Goal: Transaction & Acquisition: Purchase product/service

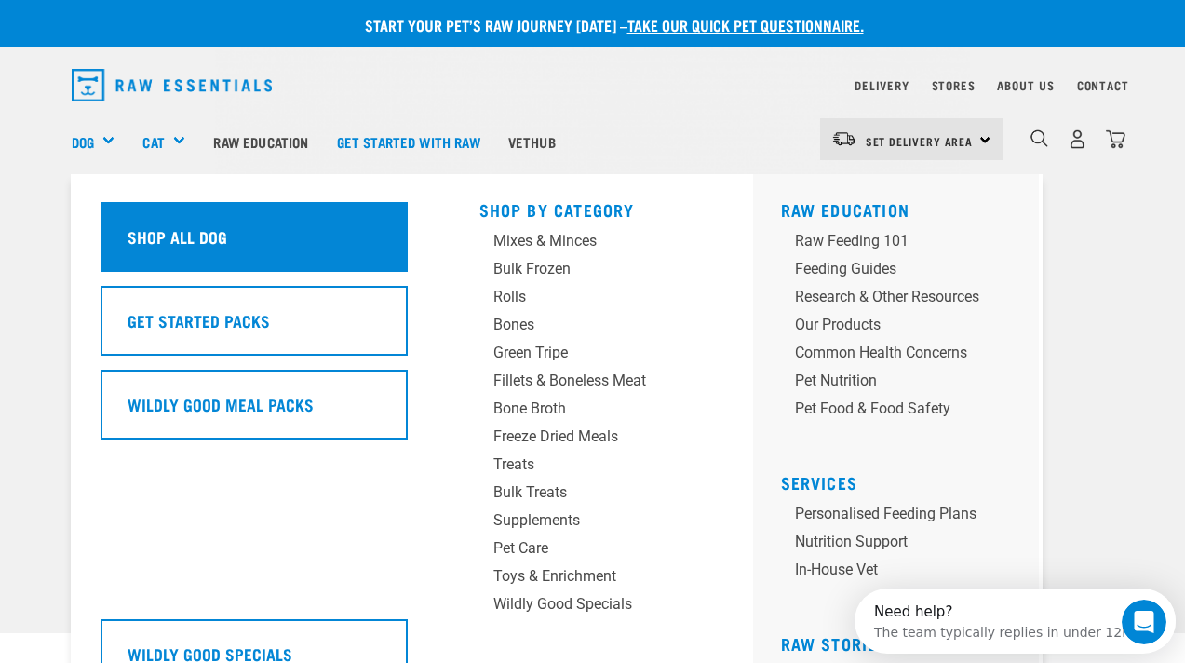
click at [157, 229] on h5 "Shop All Dog" at bounding box center [178, 236] width 100 height 24
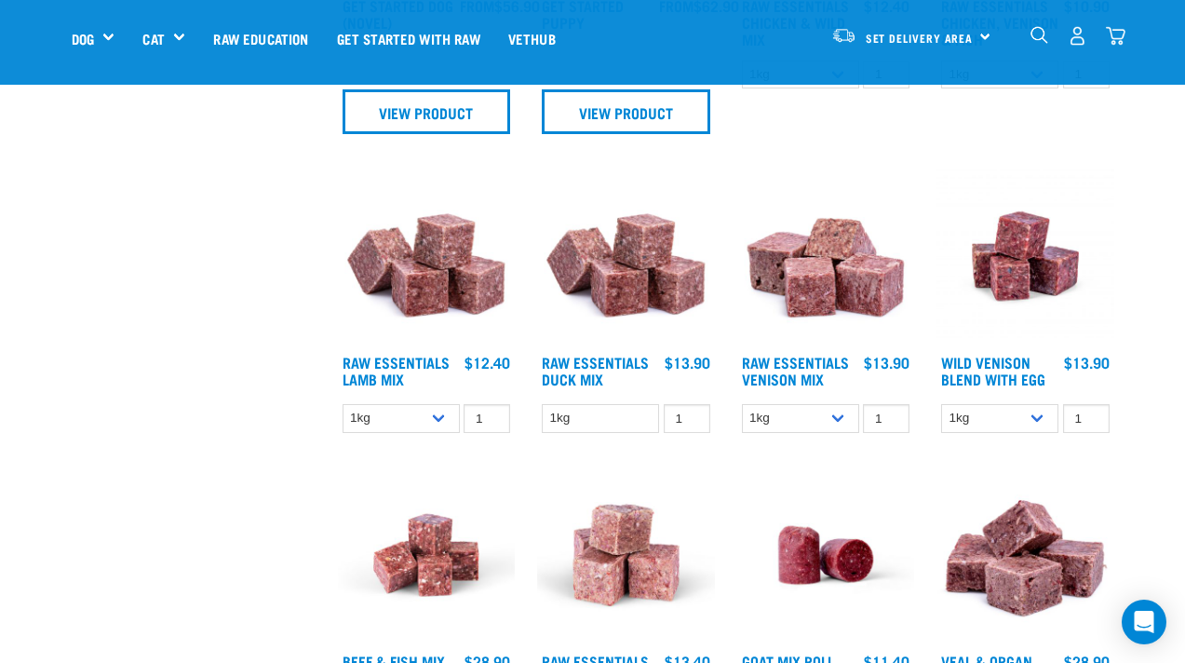
scroll to position [1127, 0]
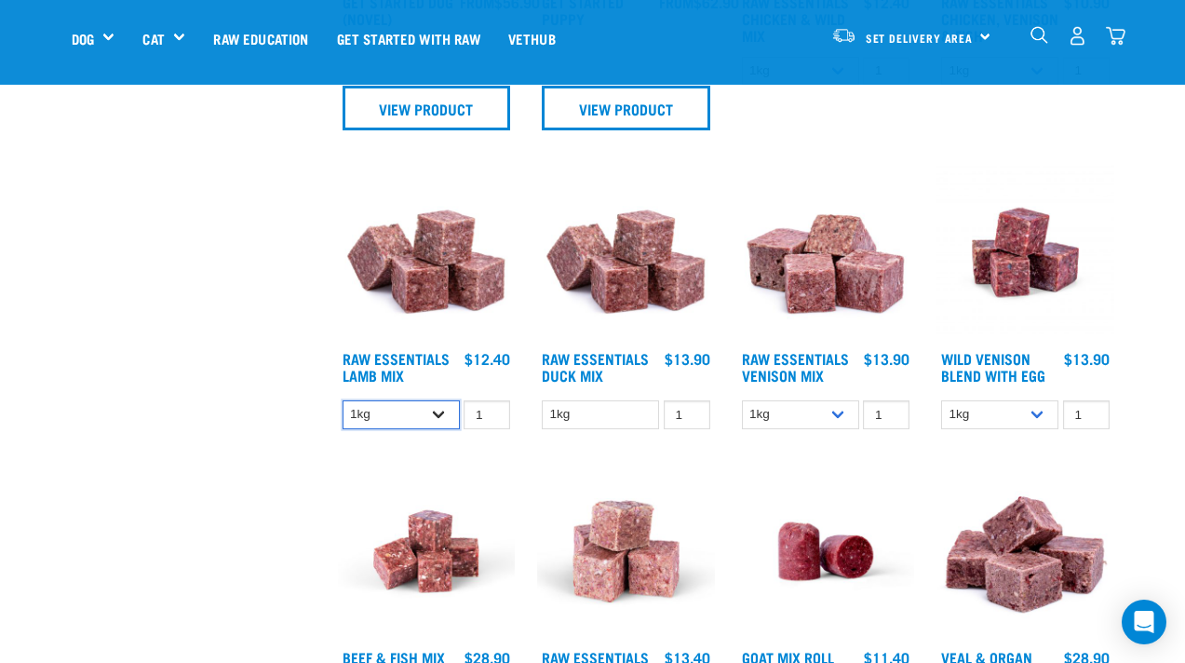
click at [434, 413] on select "1kg 3kg Bulk (10kg)" at bounding box center [401, 414] width 117 height 29
select select "24"
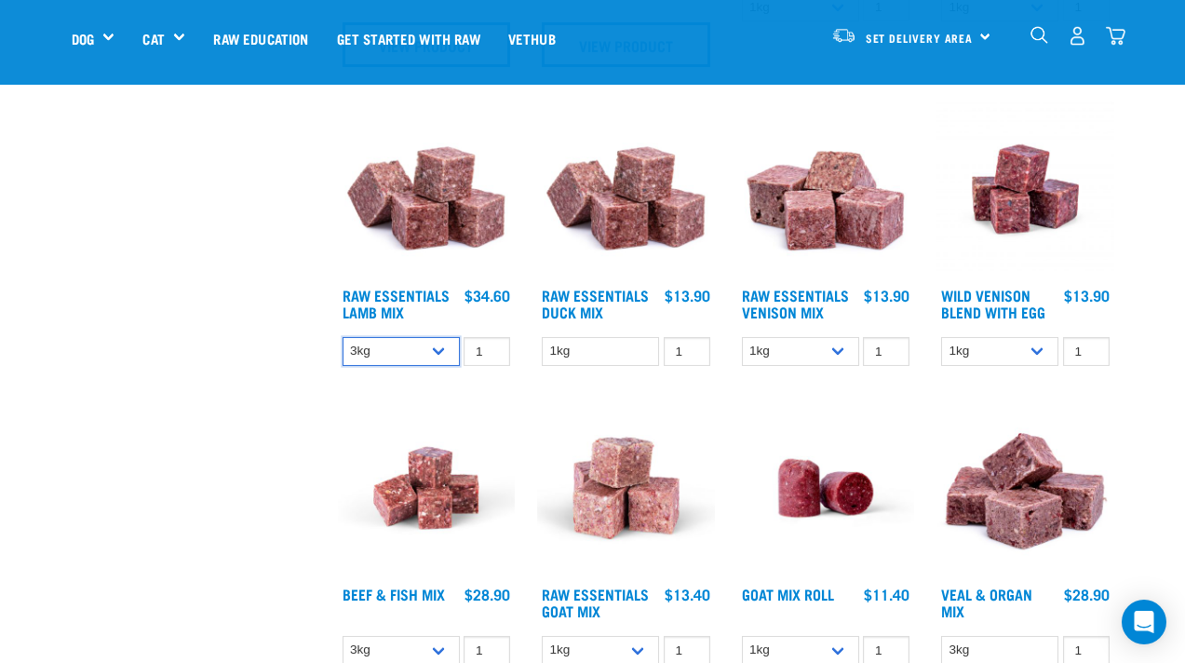
scroll to position [1184, 0]
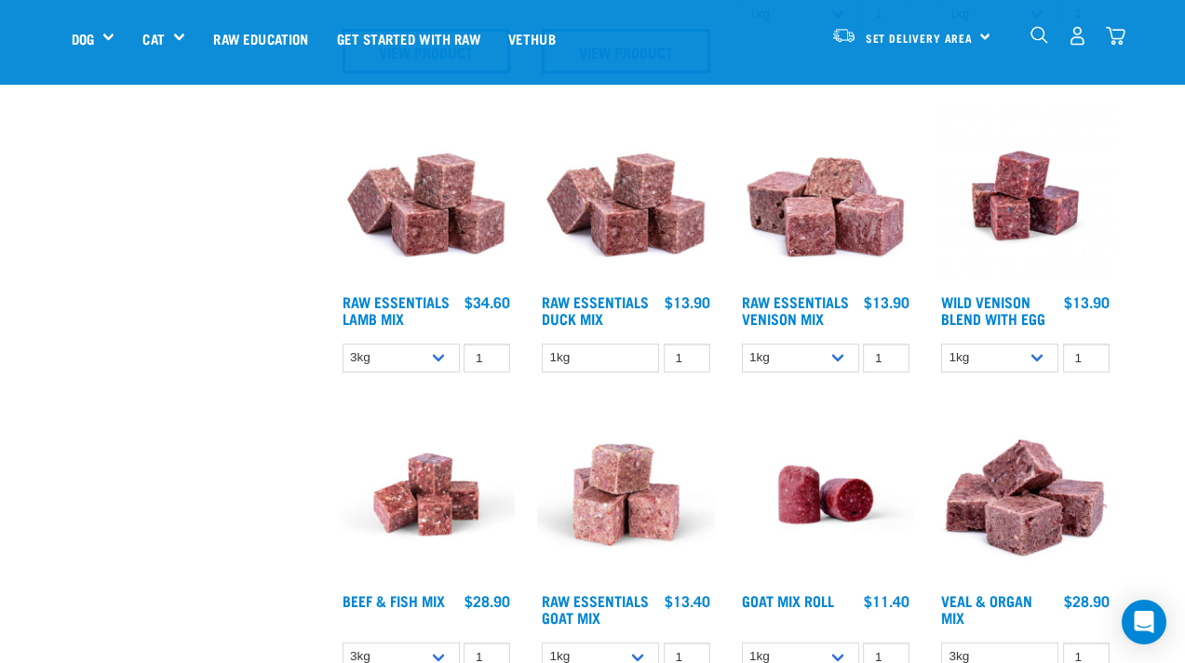
click at [432, 219] on img at bounding box center [427, 196] width 178 height 178
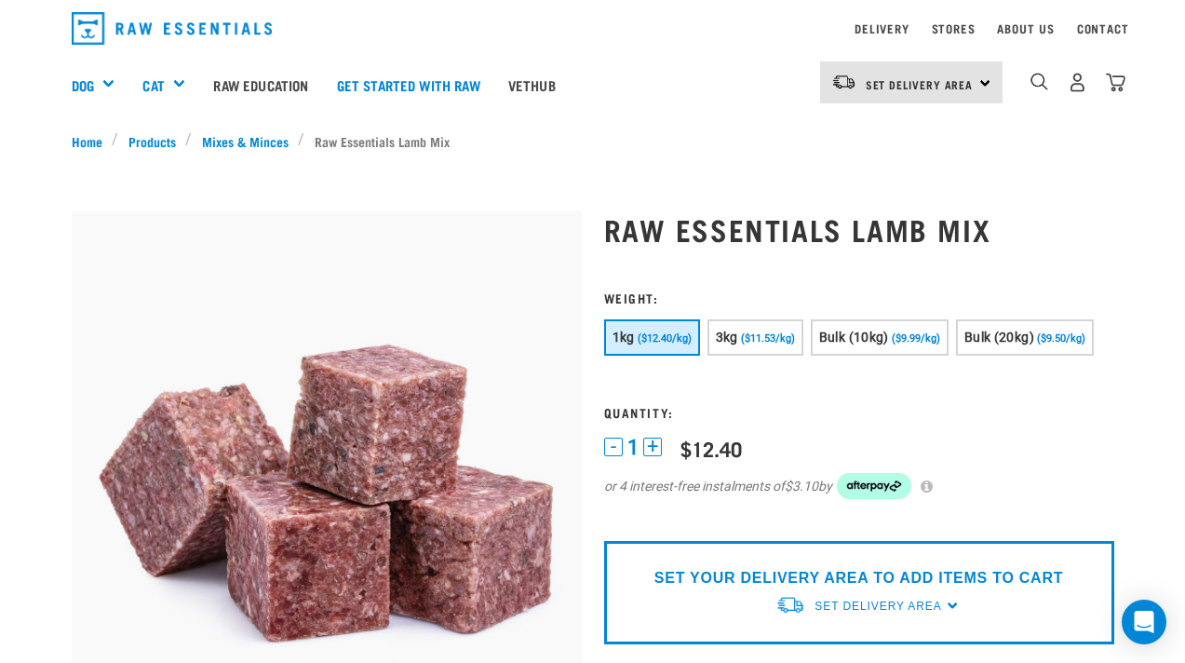
scroll to position [63, 0]
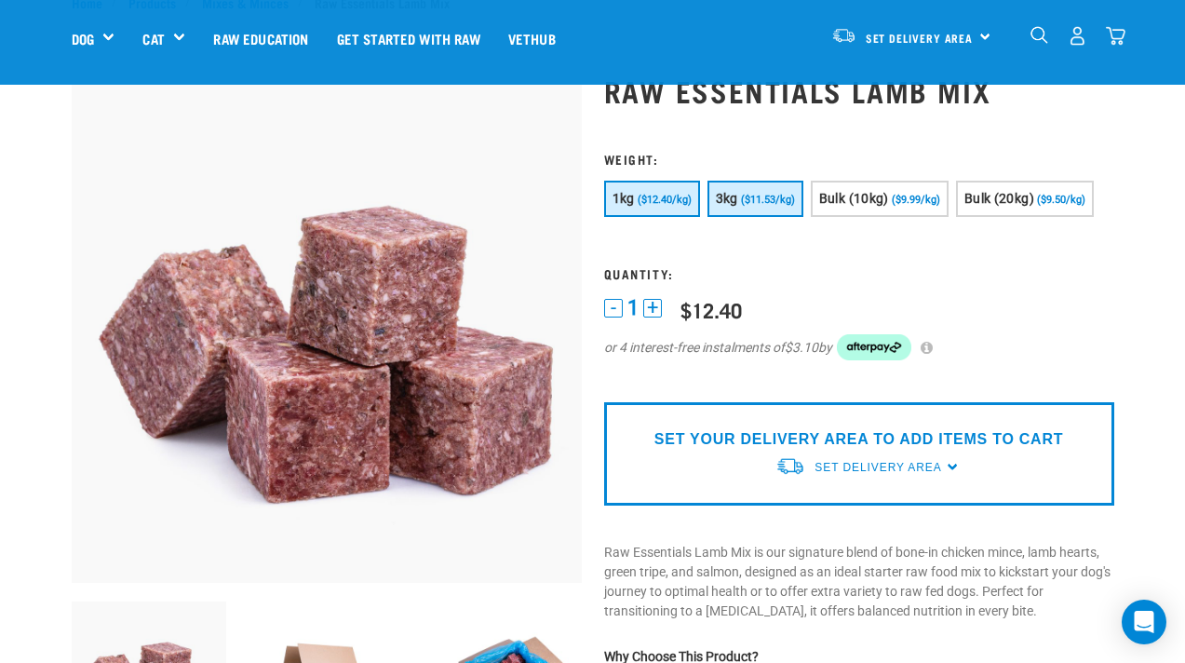
click at [771, 203] on span "($11.53/kg)" at bounding box center [768, 200] width 54 height 12
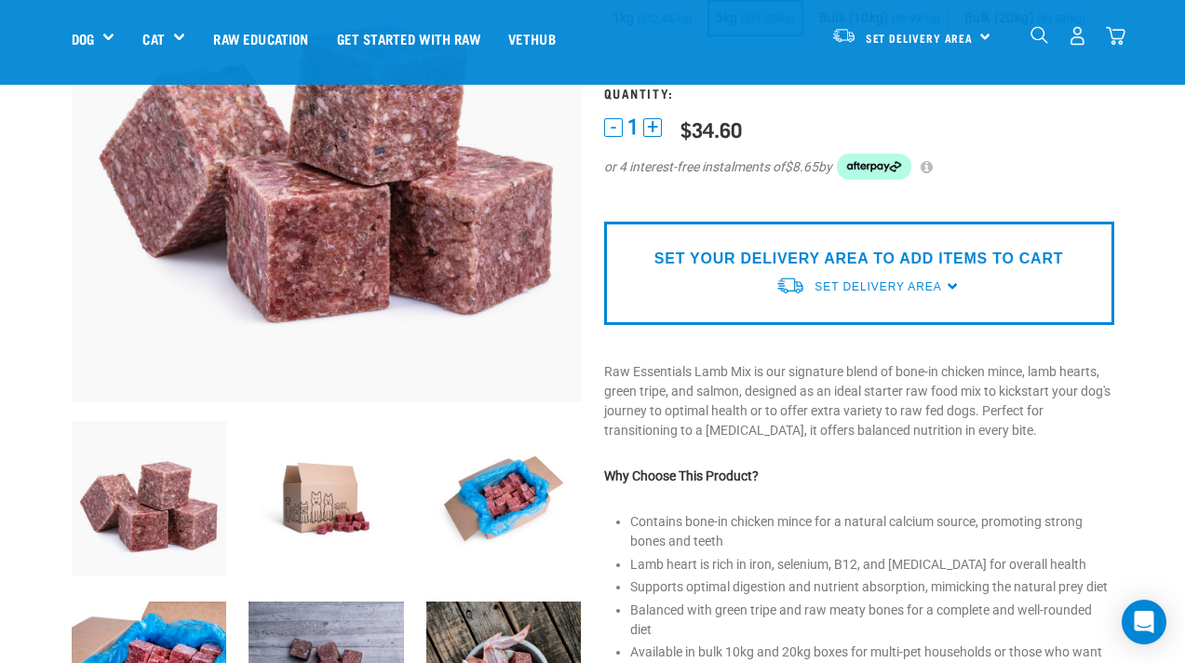
scroll to position [249, 0]
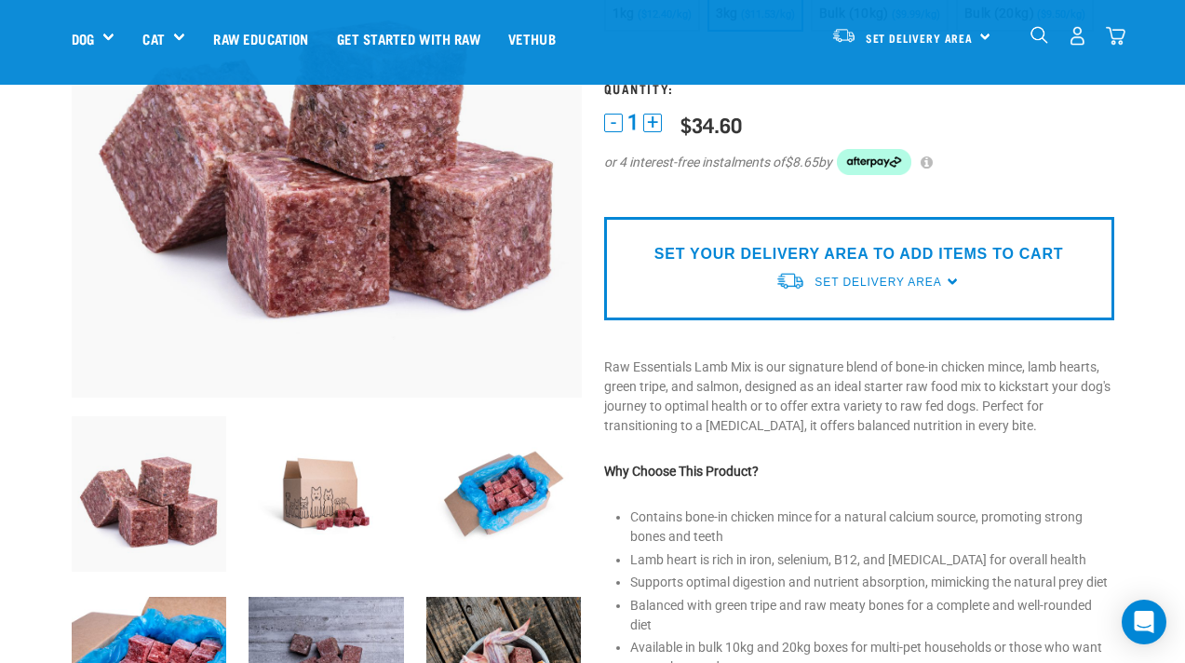
click at [951, 277] on div "SET YOUR DELIVERY AREA TO ADD ITEMS TO CART Set Delivery Area North Island Sout…" at bounding box center [859, 268] width 510 height 103
click at [892, 286] on span "Set Delivery Area" at bounding box center [878, 282] width 127 height 13
click at [861, 327] on link "[GEOGRAPHIC_DATA]" at bounding box center [868, 325] width 185 height 31
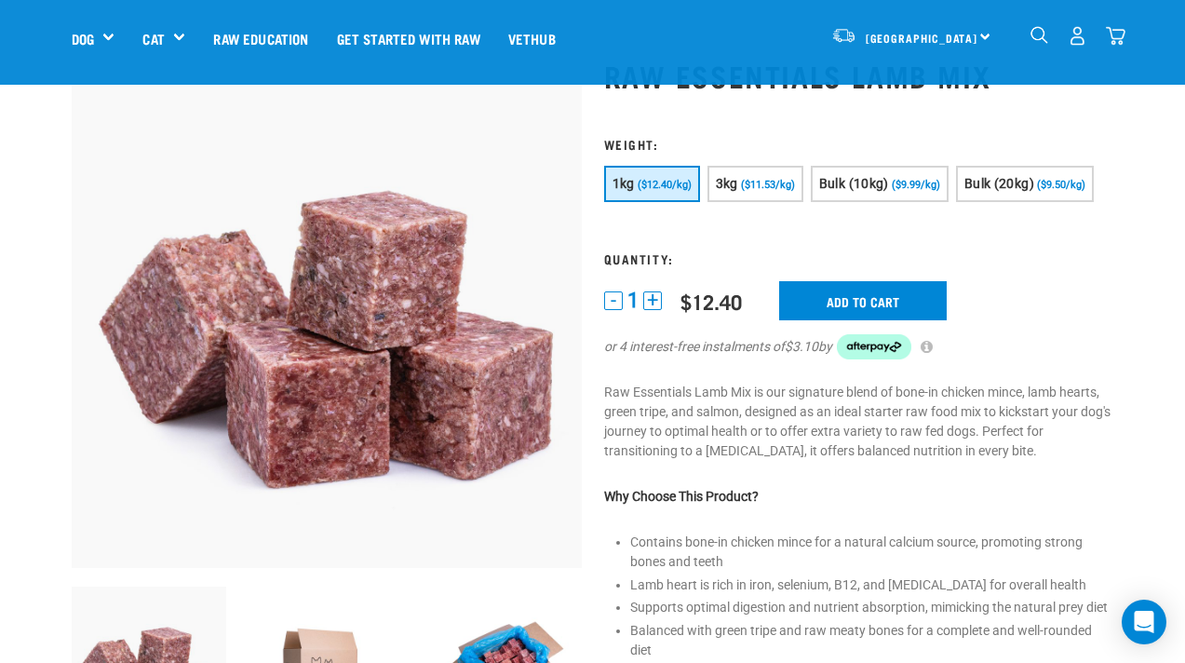
scroll to position [75, 0]
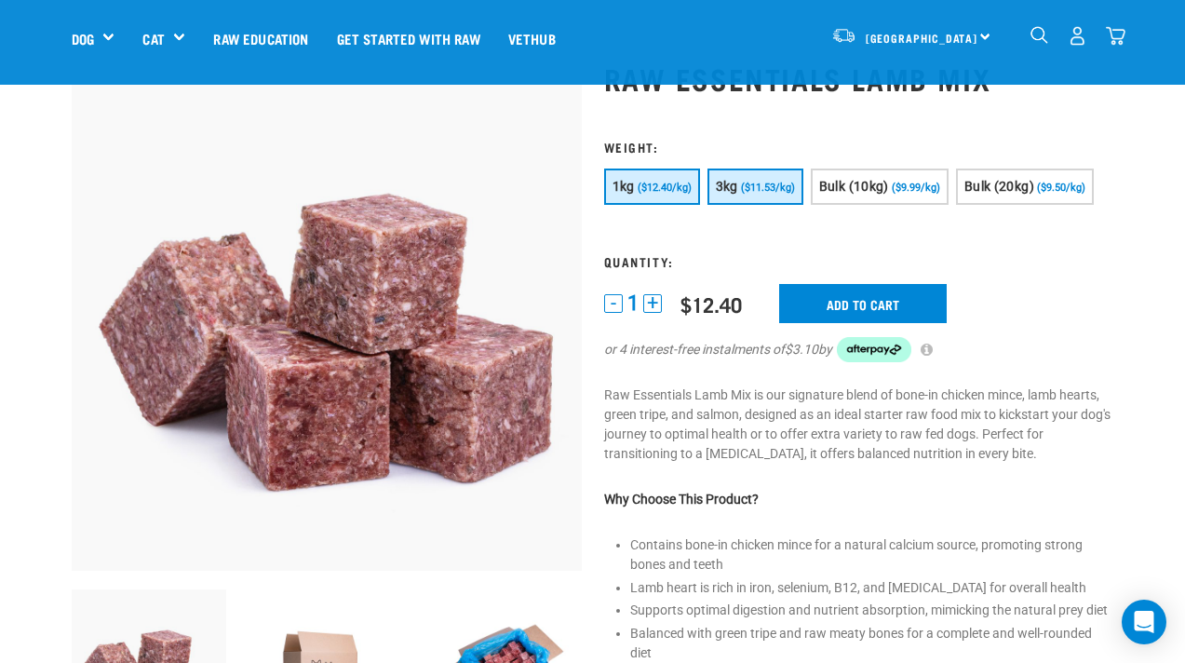
click at [759, 191] on span "($11.53/kg)" at bounding box center [768, 188] width 54 height 12
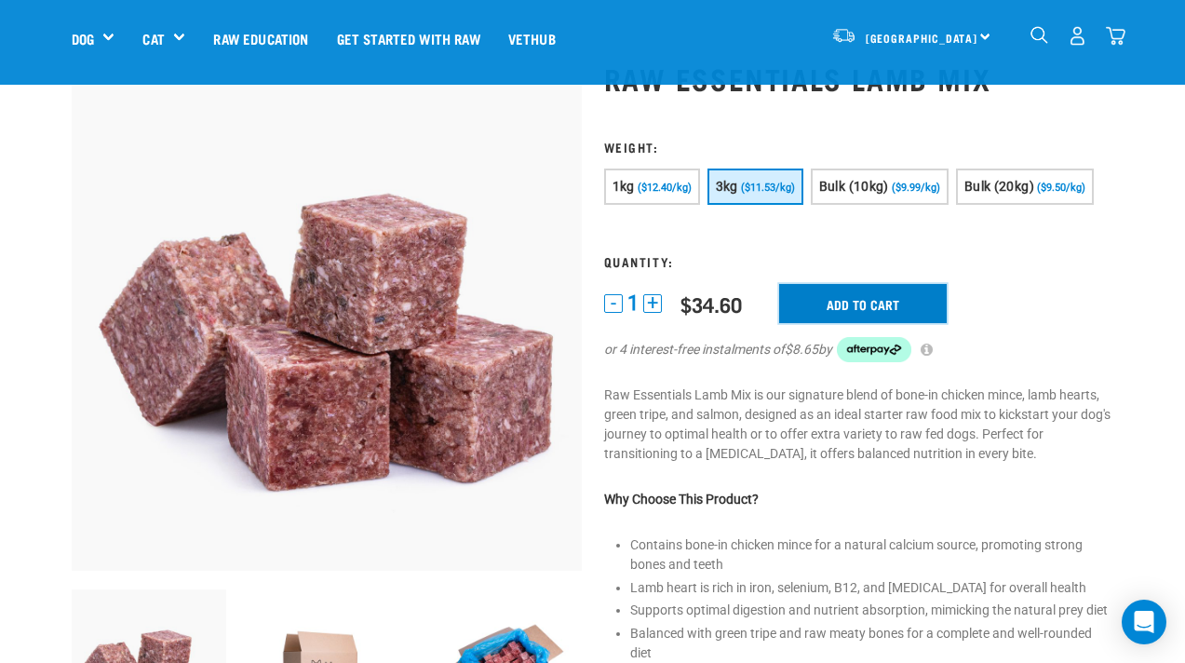
click at [849, 304] on input "Add to cart" at bounding box center [863, 303] width 168 height 39
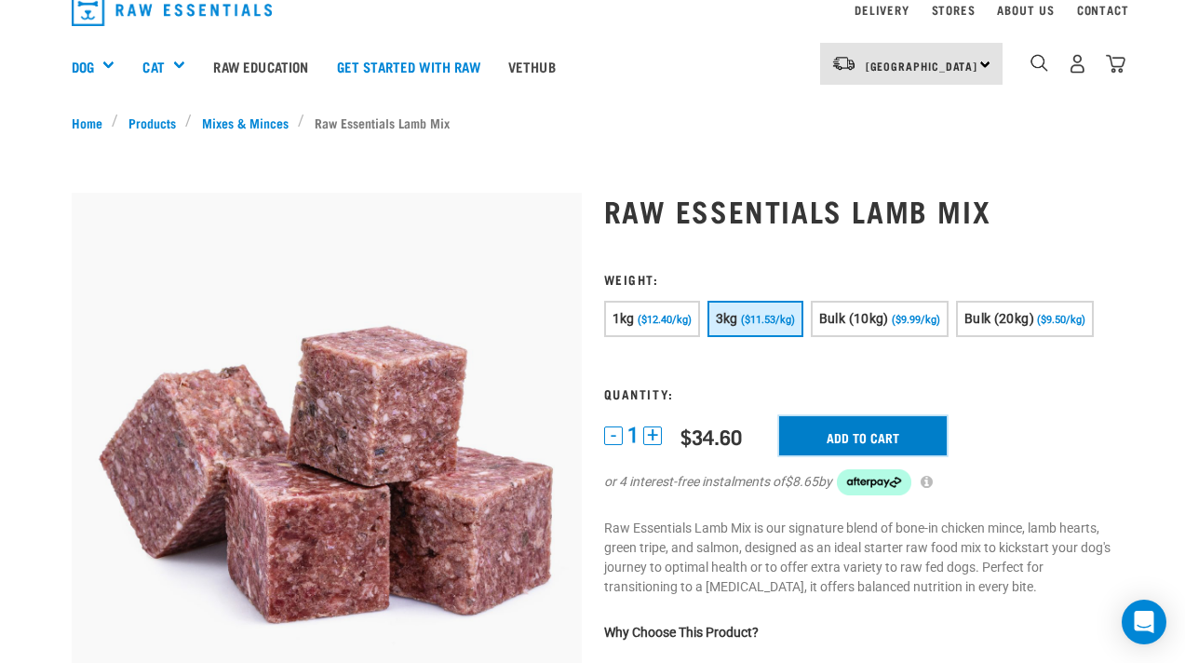
scroll to position [0, 0]
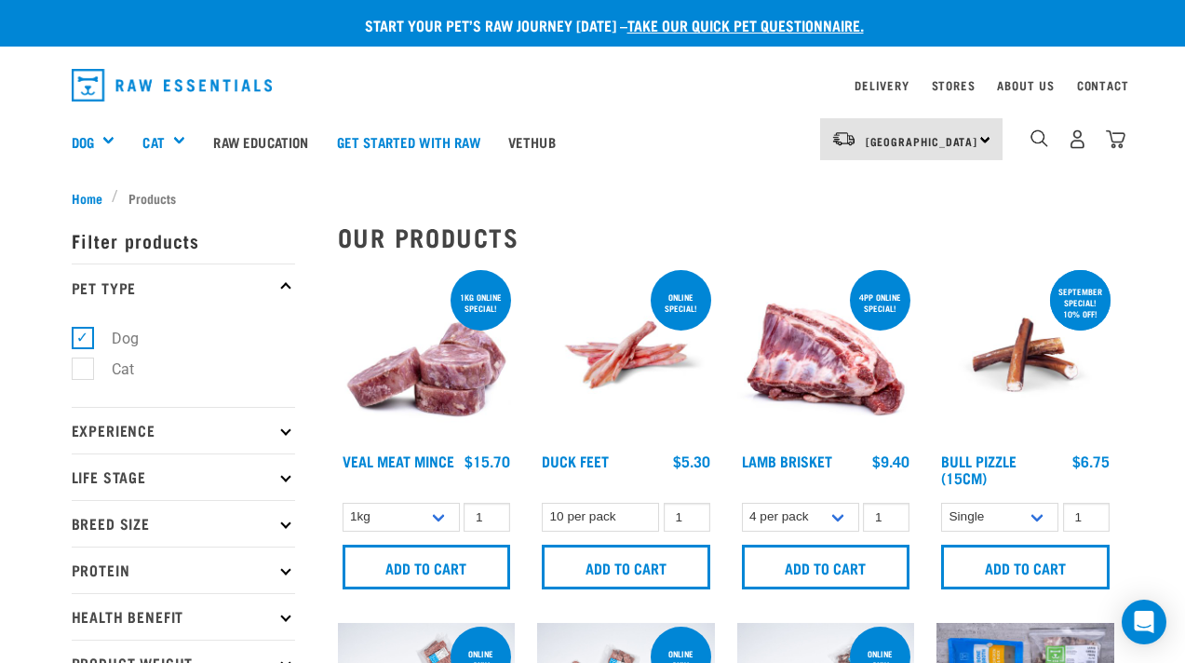
select select "24"
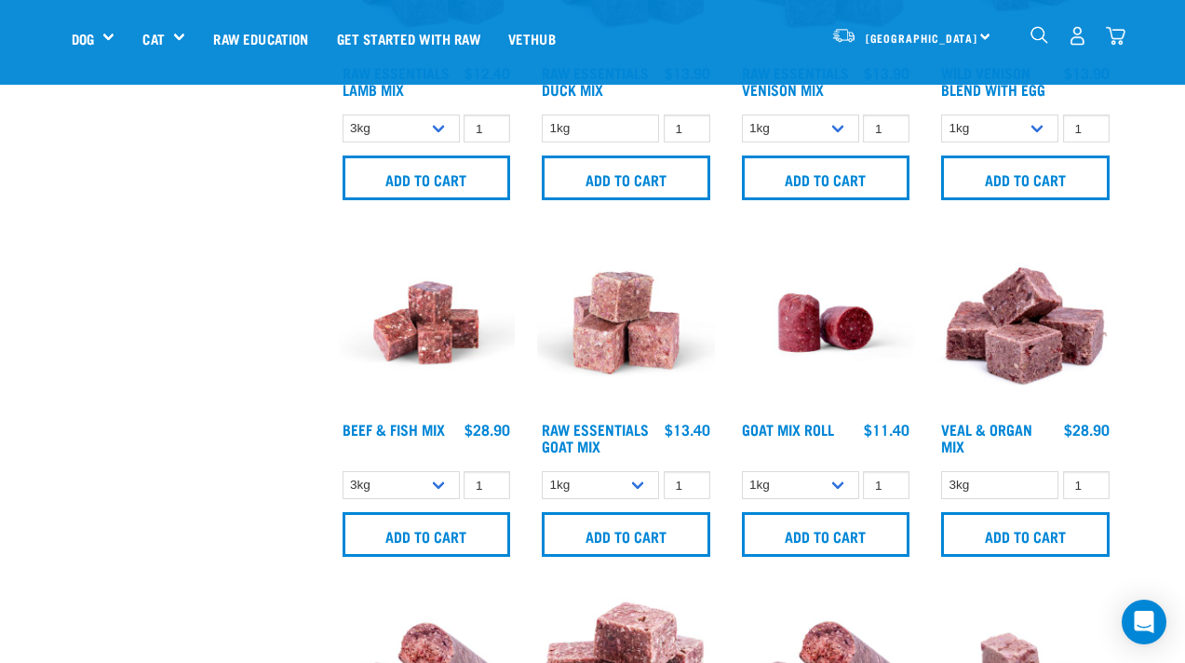
scroll to position [1341, 0]
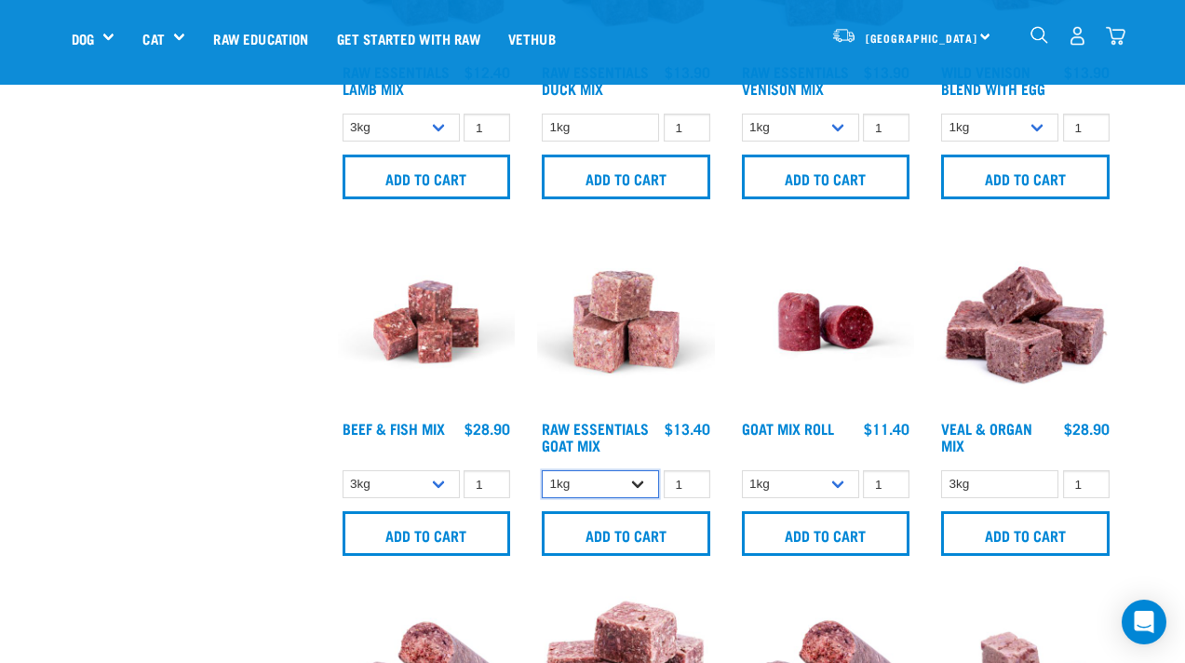
click at [636, 485] on select "1kg 3kg Bulk (10kg)" at bounding box center [600, 484] width 117 height 29
select select "337219"
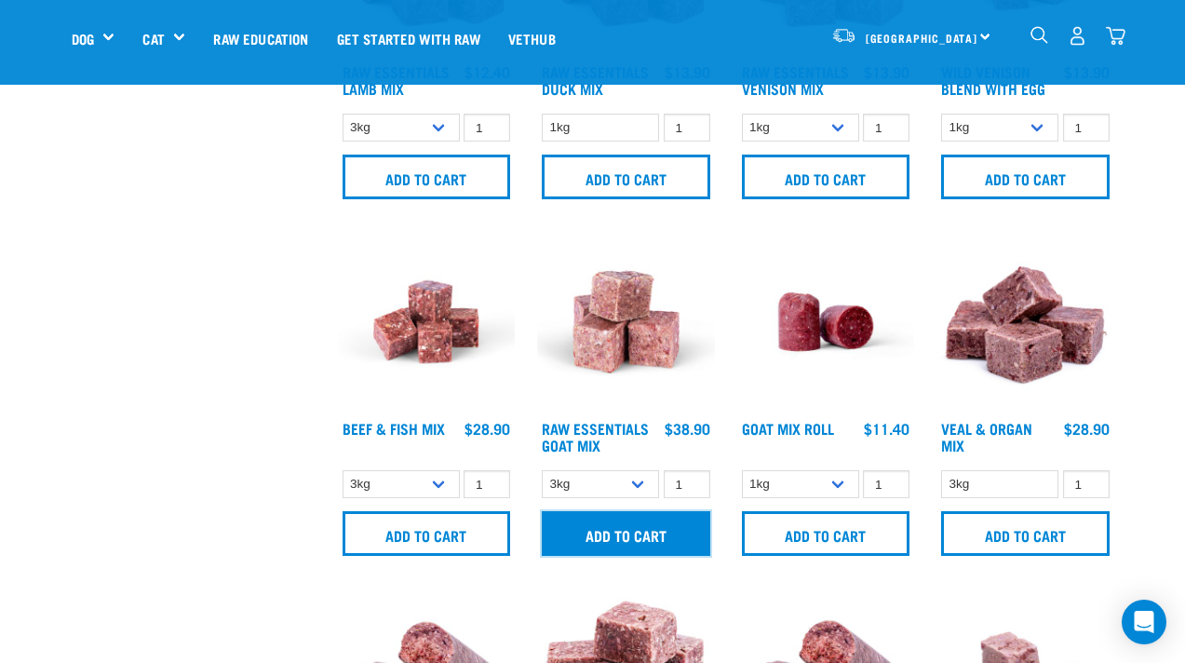
click at [627, 533] on input "Add to cart" at bounding box center [626, 533] width 169 height 45
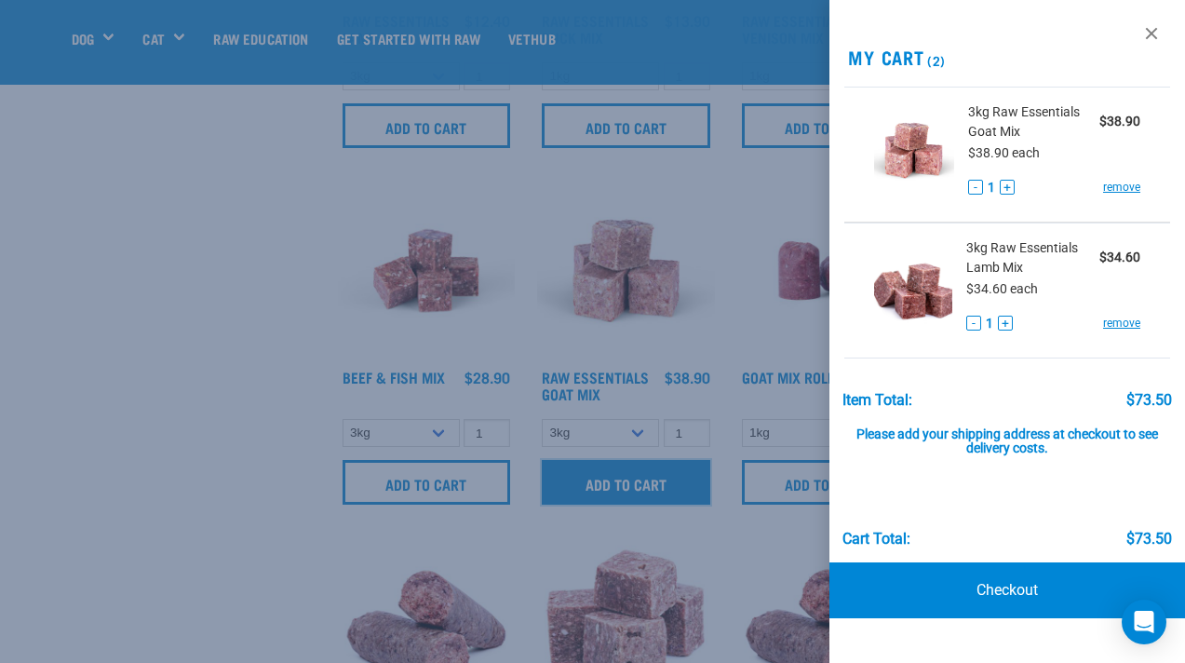
scroll to position [1395, 0]
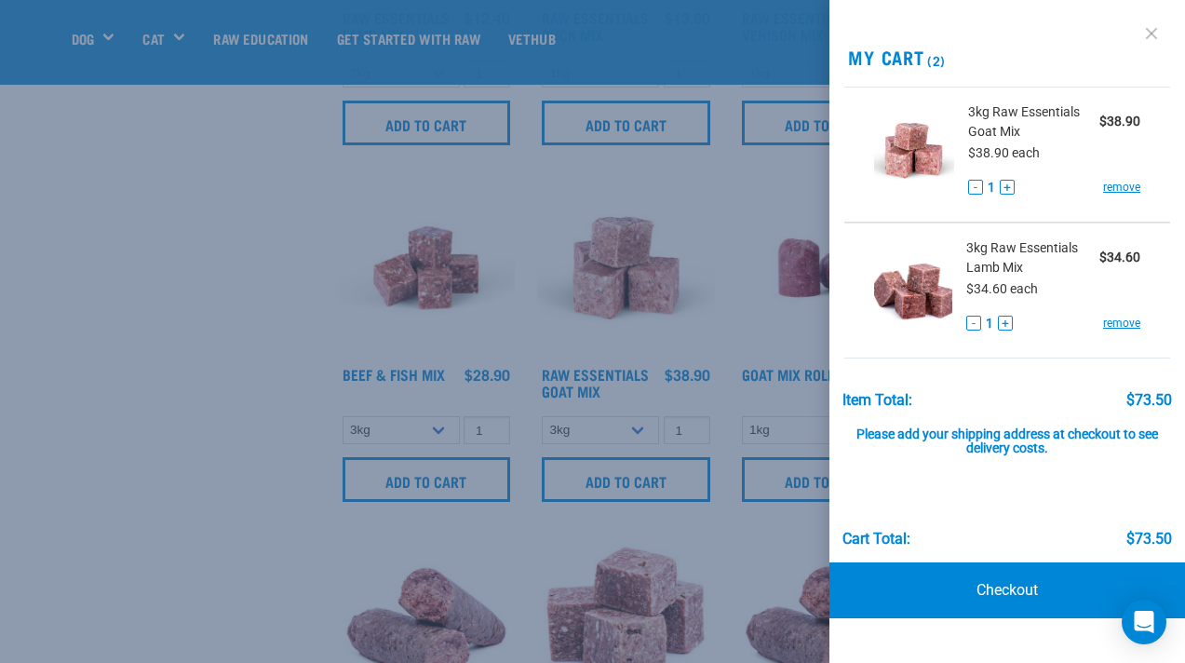
click at [1149, 34] on link at bounding box center [1152, 34] width 30 height 30
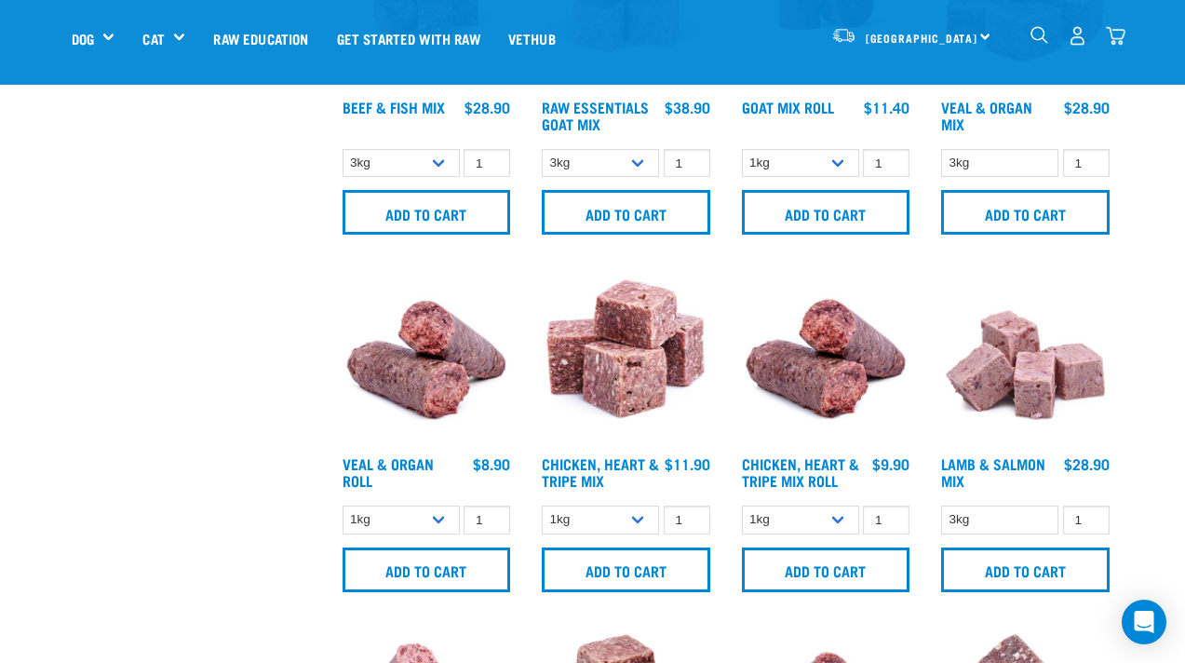
scroll to position [1746, 0]
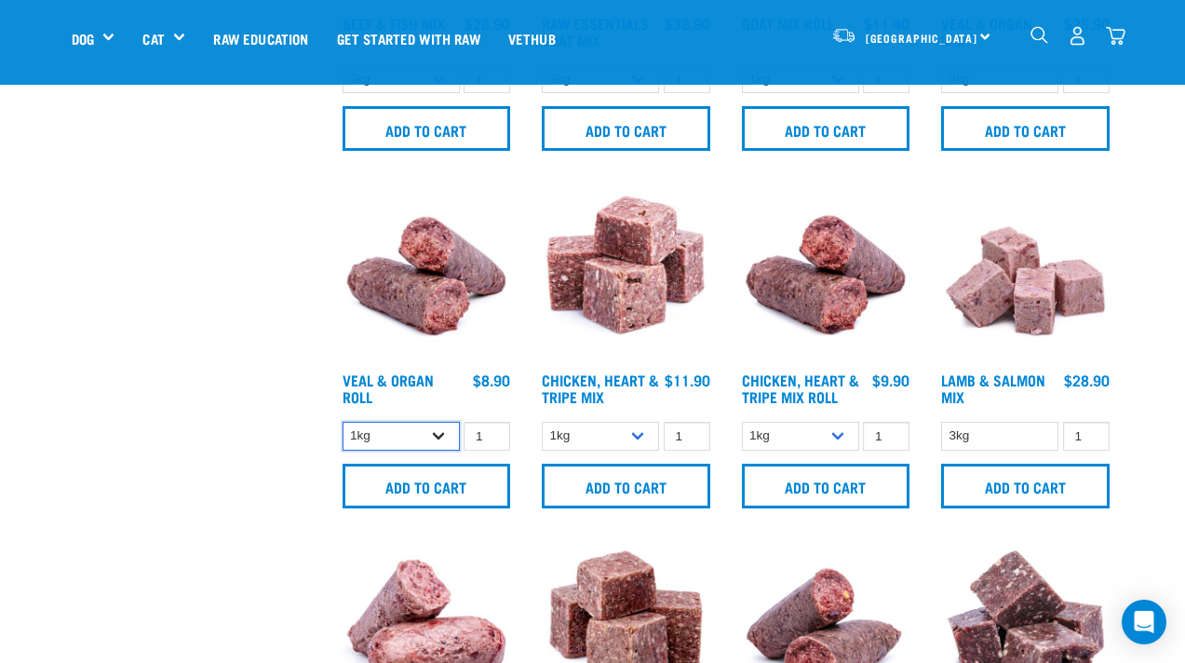
click at [436, 433] on select "1kg Bulk (10kg)" at bounding box center [401, 436] width 117 height 29
click at [488, 429] on input "2" at bounding box center [487, 436] width 47 height 29
click at [488, 429] on input "3" at bounding box center [487, 436] width 47 height 29
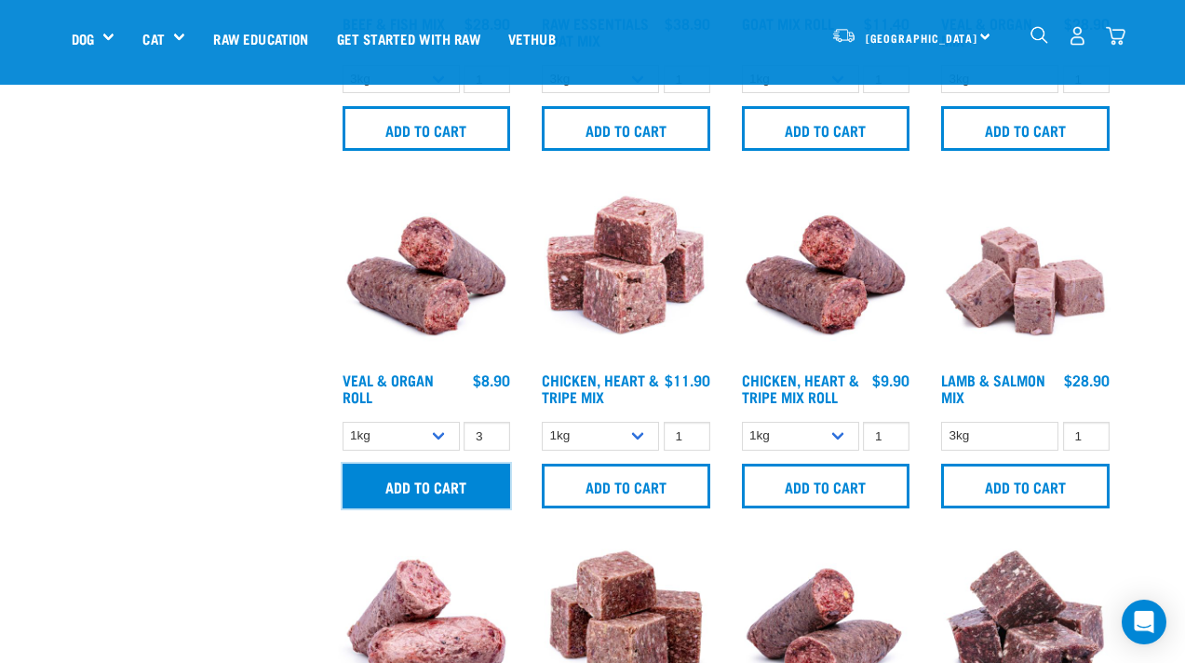
click at [461, 496] on input "Add to cart" at bounding box center [427, 486] width 169 height 45
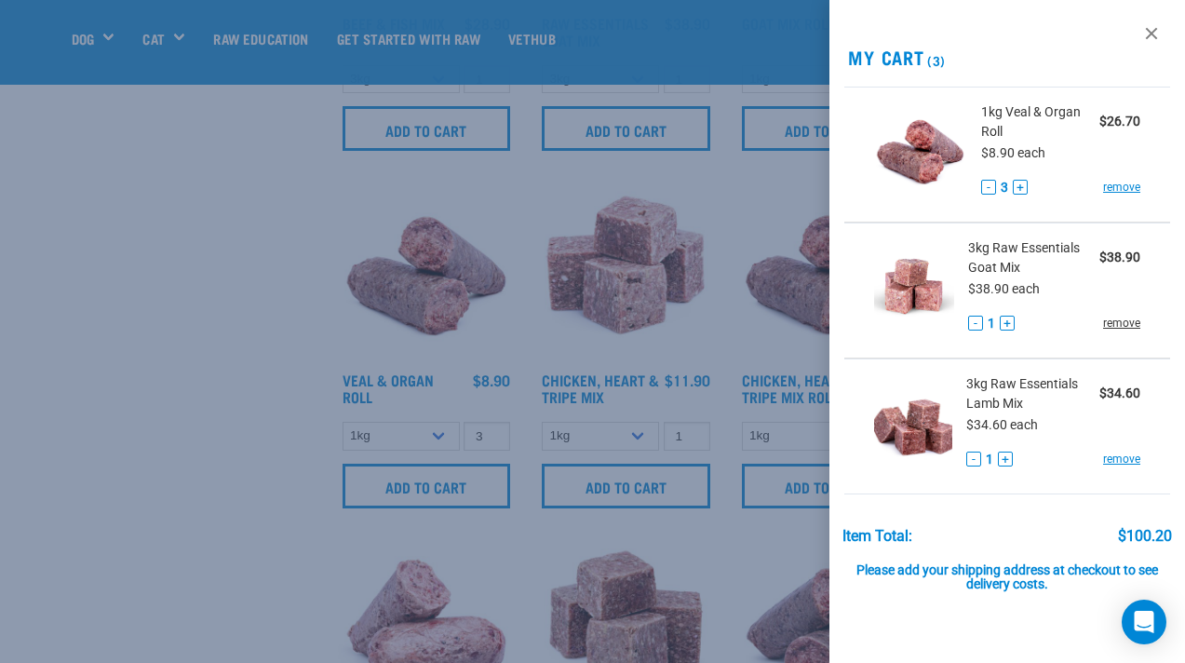
click at [1136, 326] on link "remove" at bounding box center [1121, 323] width 37 height 17
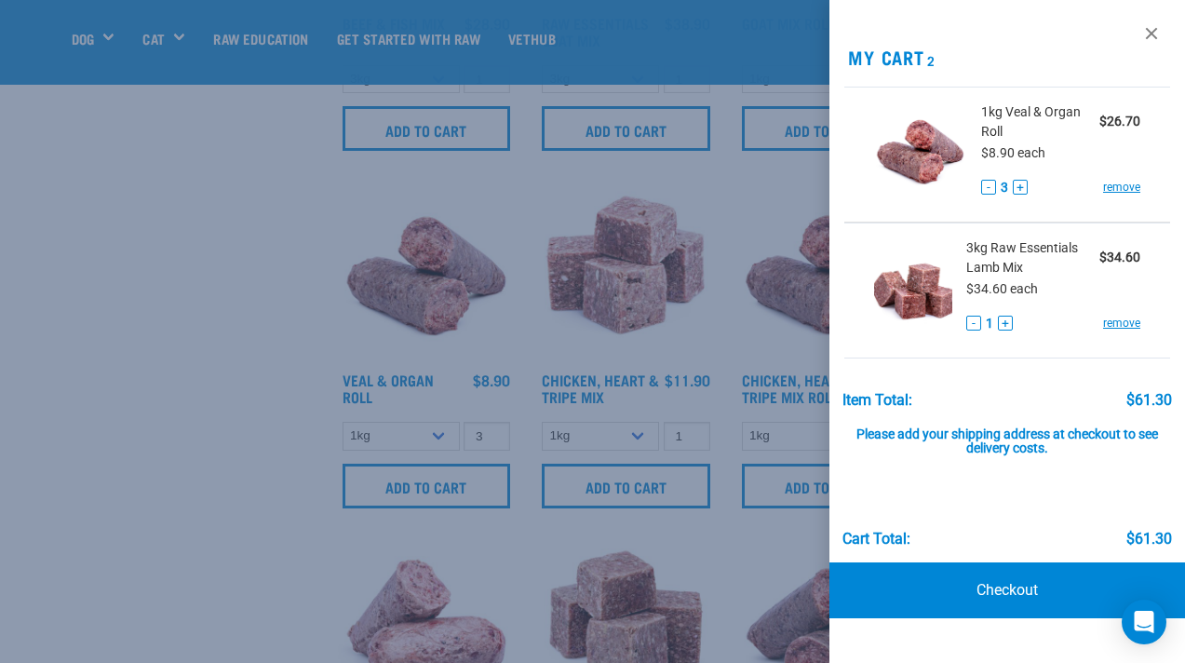
click at [258, 389] on div at bounding box center [592, 331] width 1185 height 663
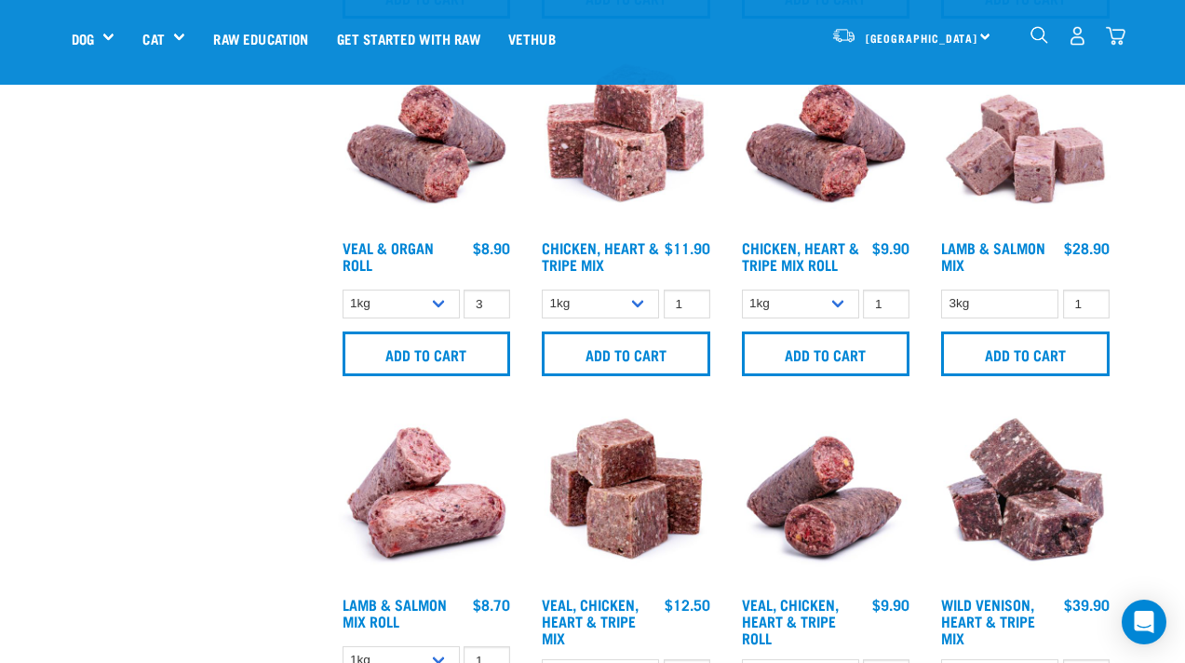
scroll to position [1880, 0]
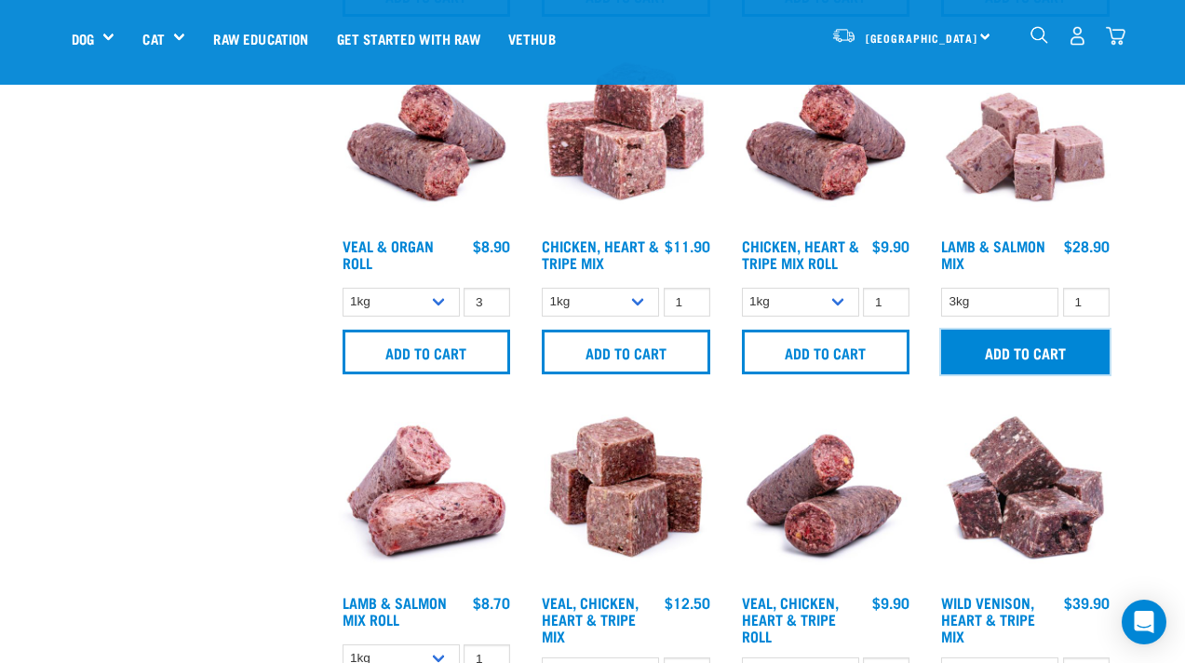
click at [1049, 344] on input "Add to cart" at bounding box center [1025, 352] width 169 height 45
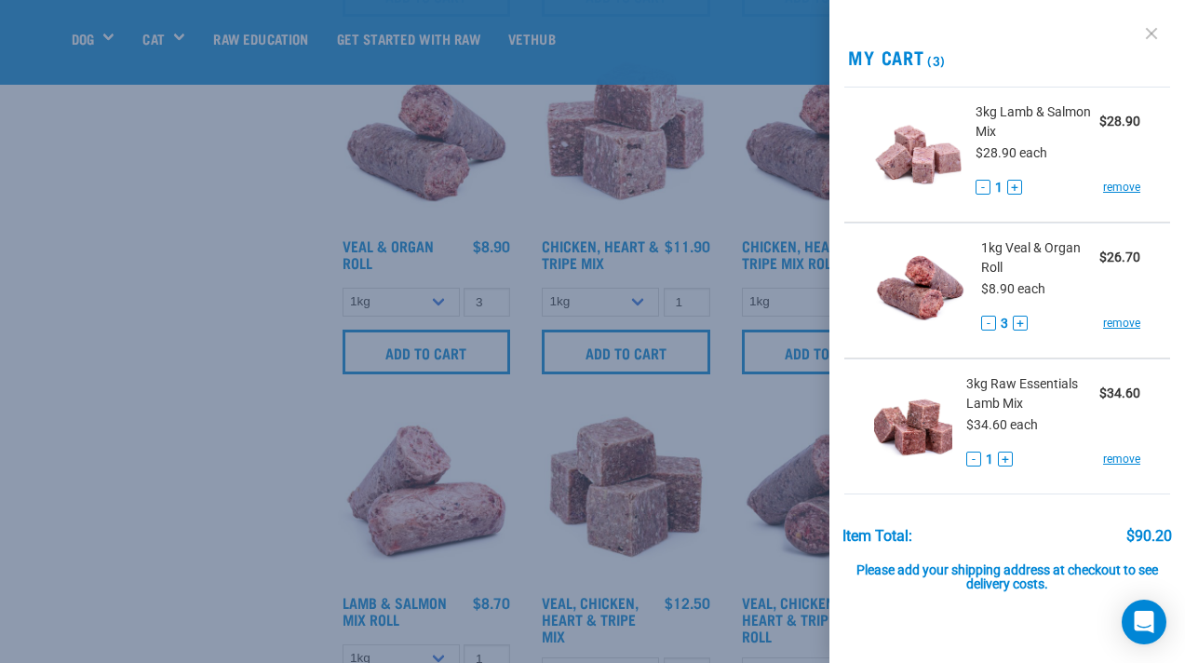
click at [1152, 32] on link at bounding box center [1152, 34] width 30 height 30
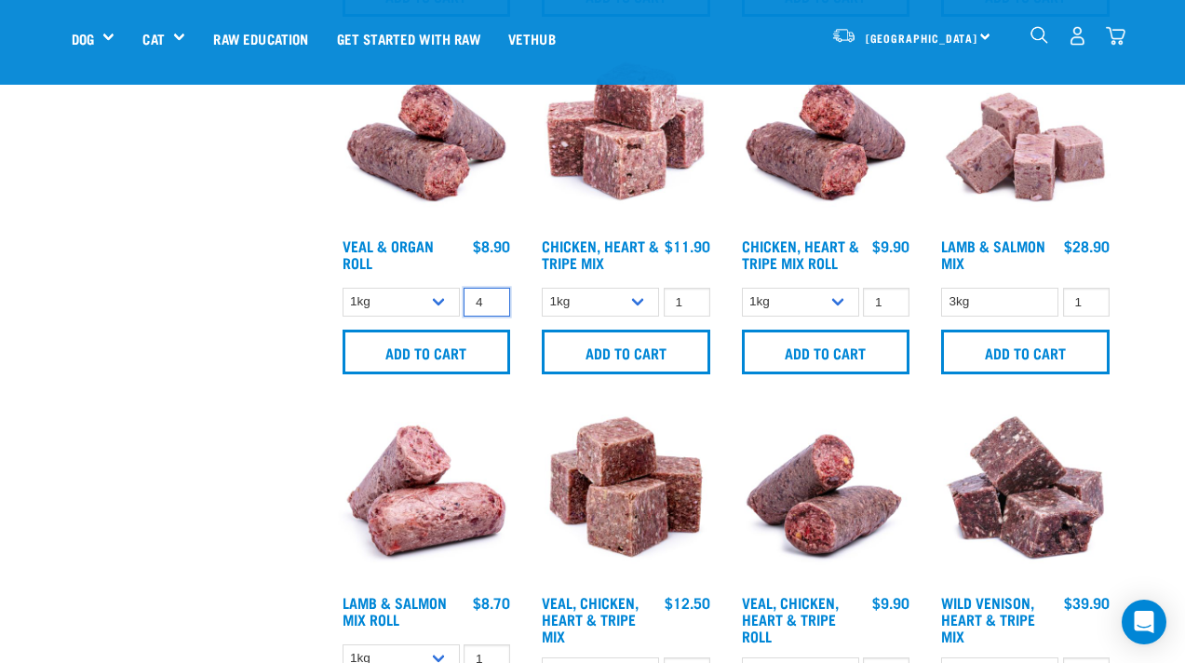
type input "4"
click at [490, 295] on input "4" at bounding box center [487, 302] width 47 height 29
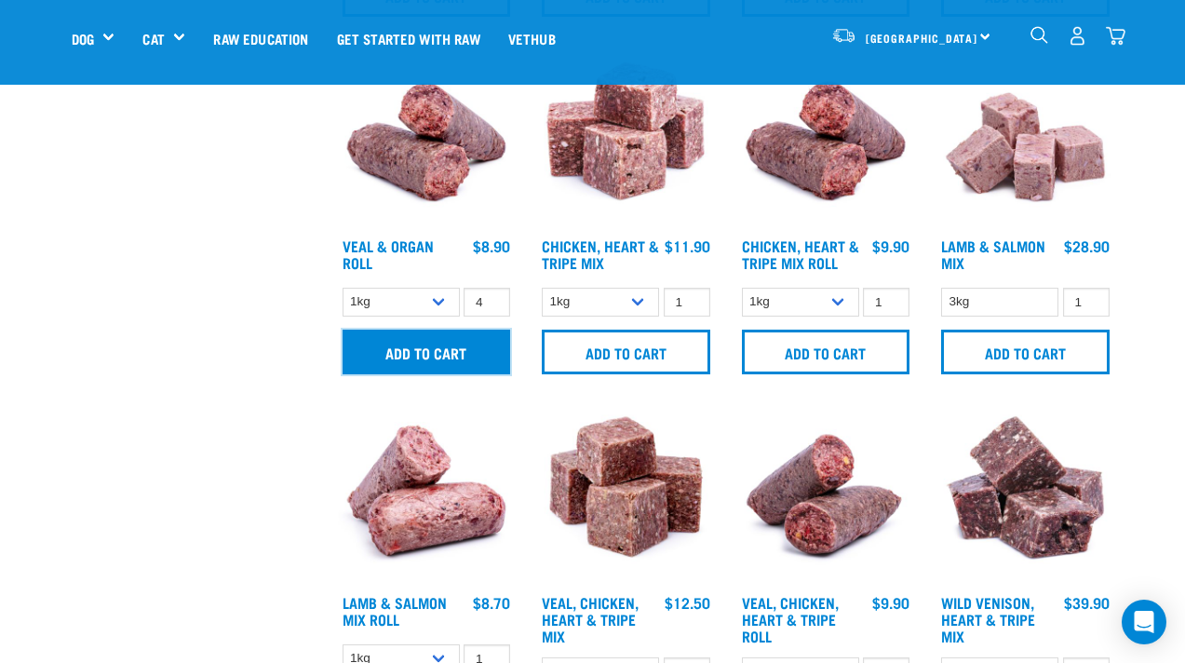
click at [475, 337] on input "Add to cart" at bounding box center [427, 352] width 169 height 45
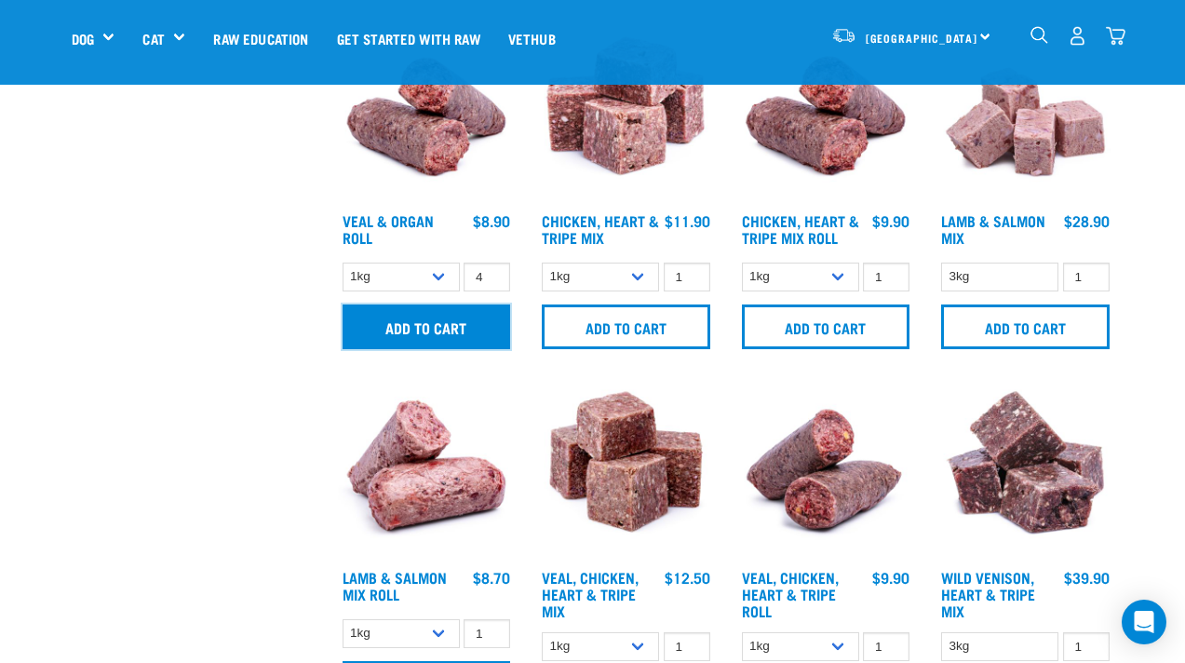
scroll to position [1910, 0]
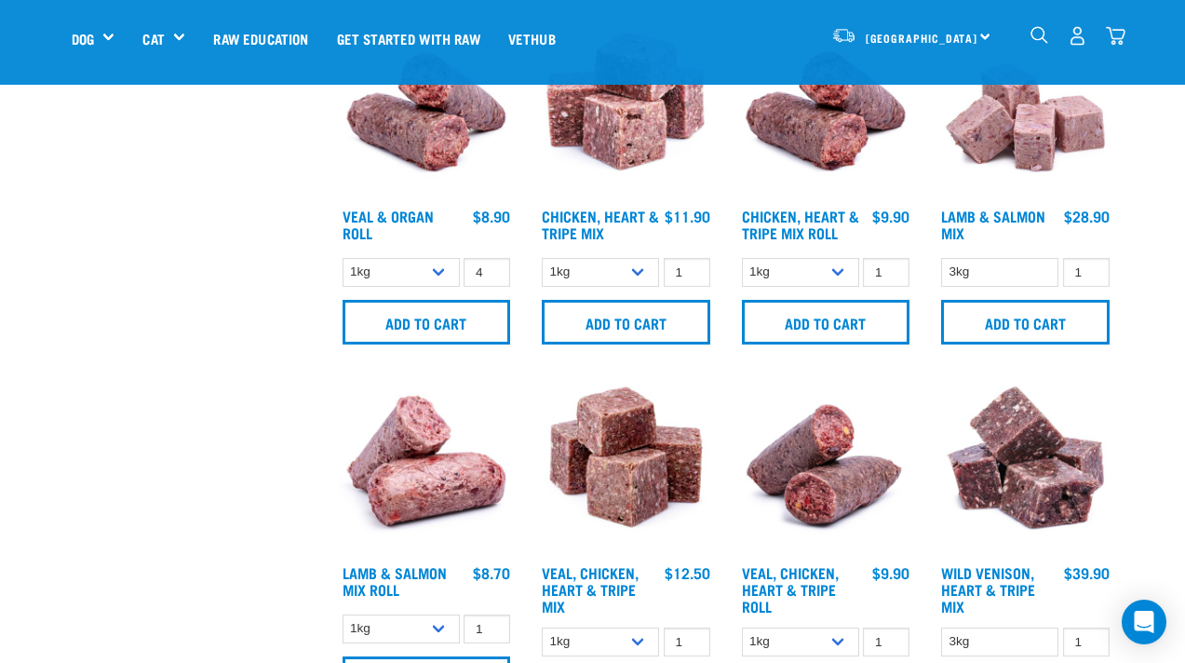
click at [19, 325] on div "There are 6 items left in stock of Veal & Organ Roll, please remove this item f…" at bounding box center [-1, 331] width 37 height 74
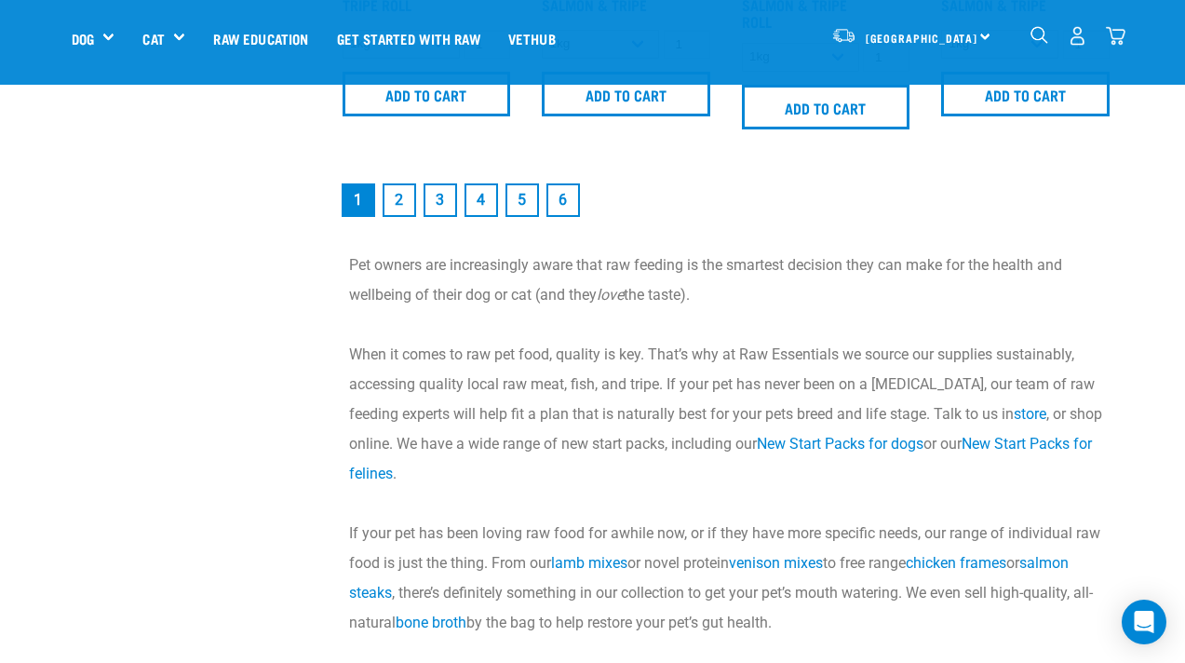
scroll to position [2833, 0]
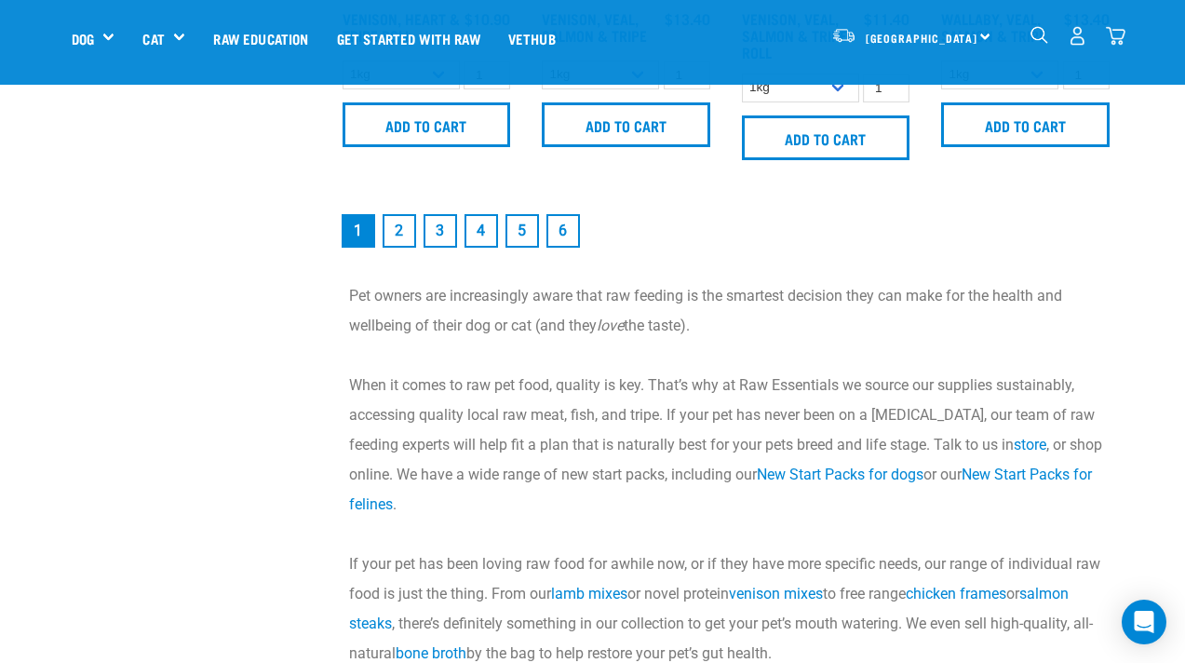
click at [398, 232] on link "2" at bounding box center [400, 231] width 34 height 34
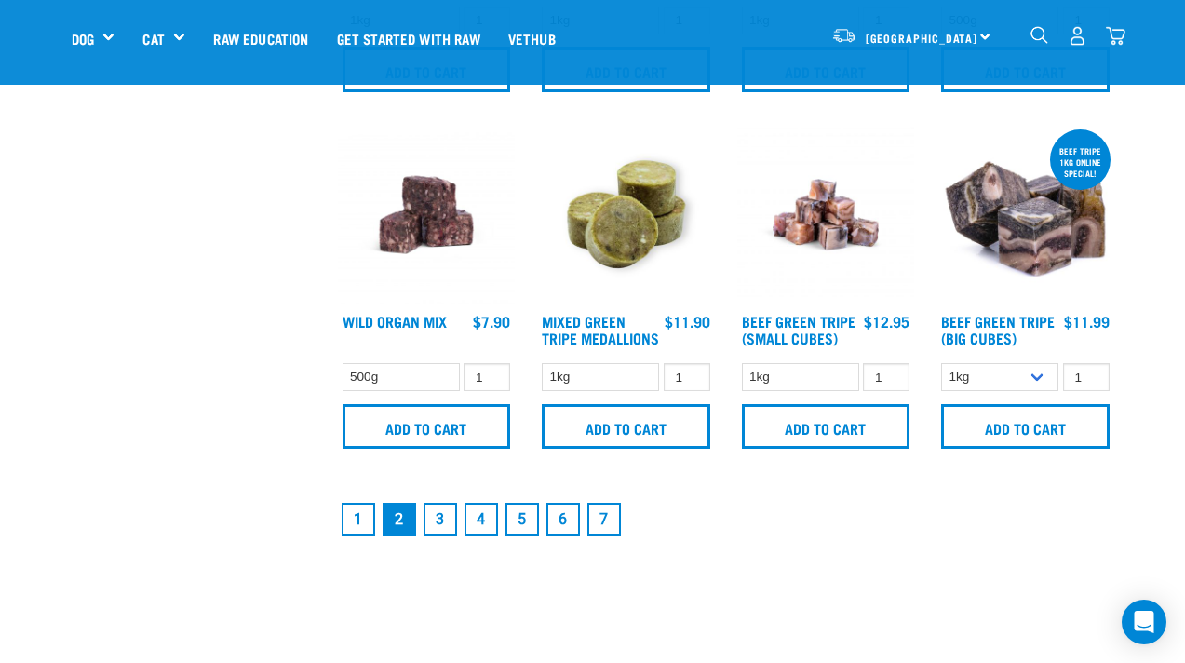
scroll to position [2537, 0]
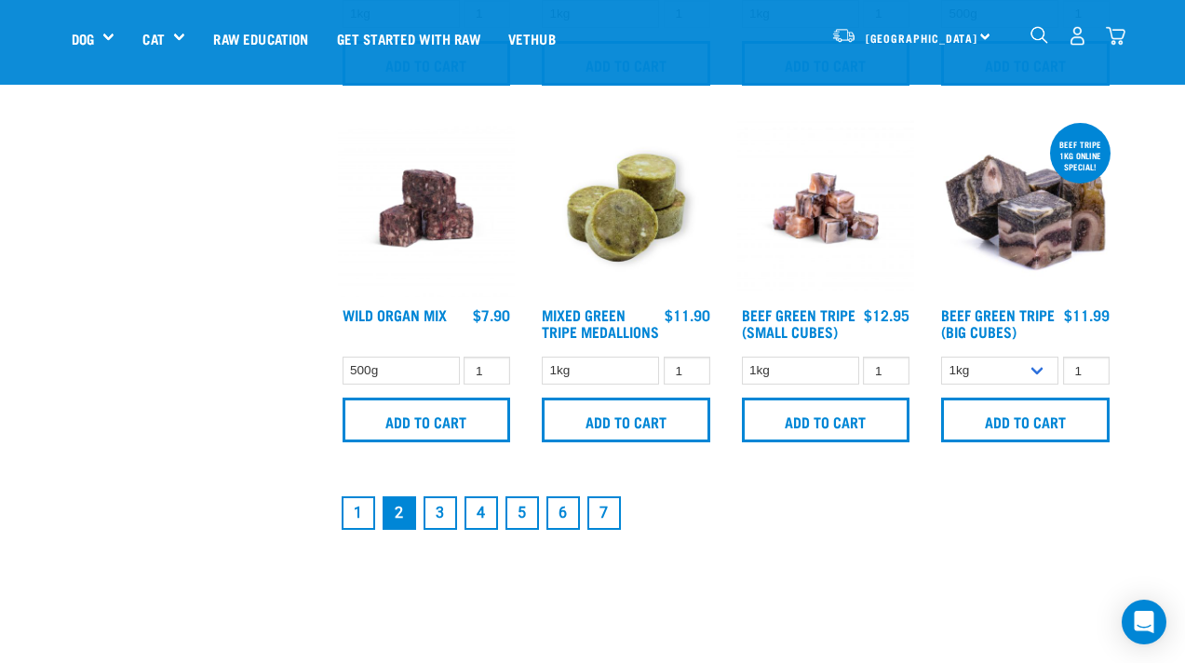
click at [441, 520] on link "3" at bounding box center [441, 513] width 34 height 34
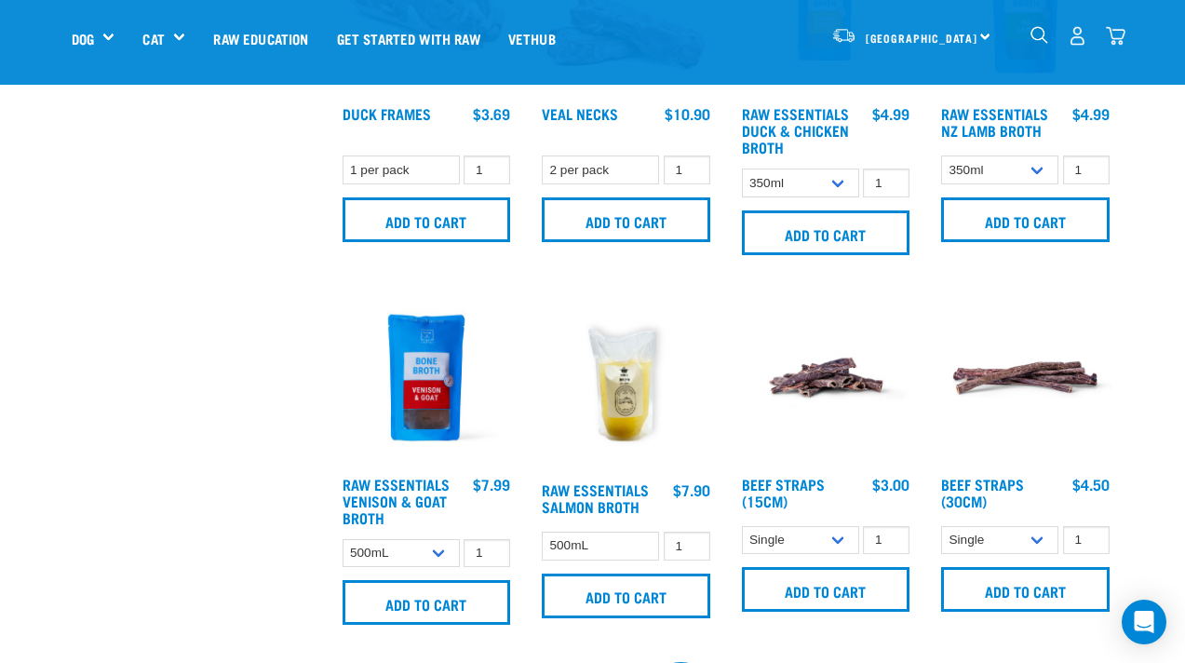
scroll to position [1740, 0]
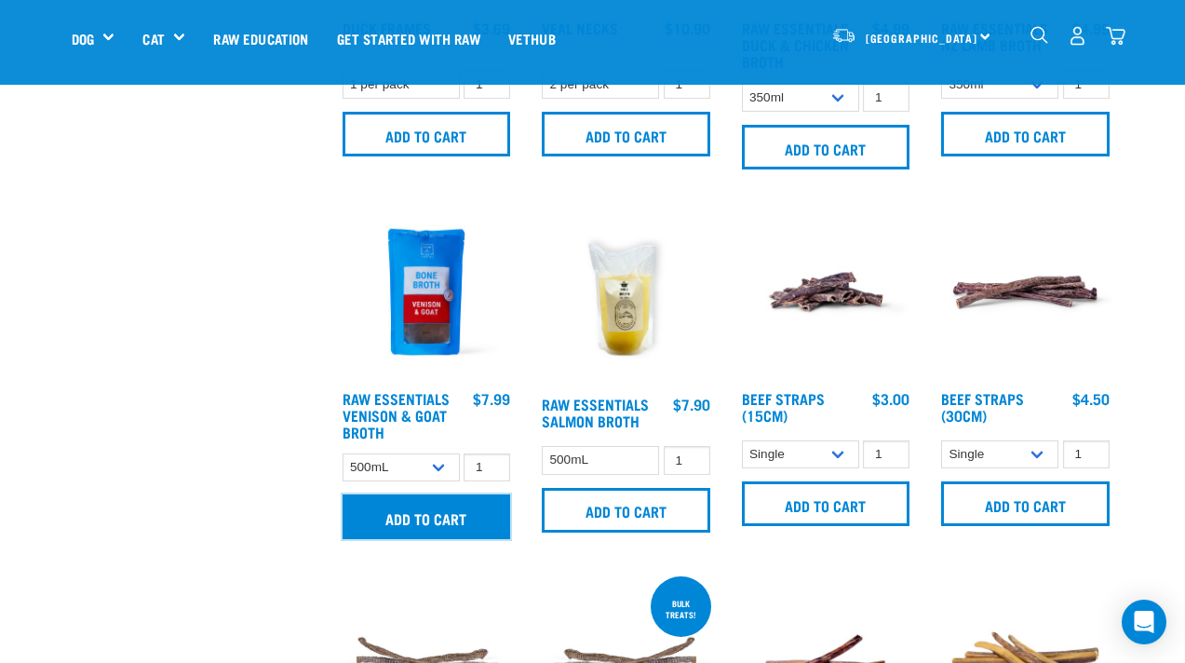
click at [458, 516] on input "Add to cart" at bounding box center [427, 516] width 169 height 45
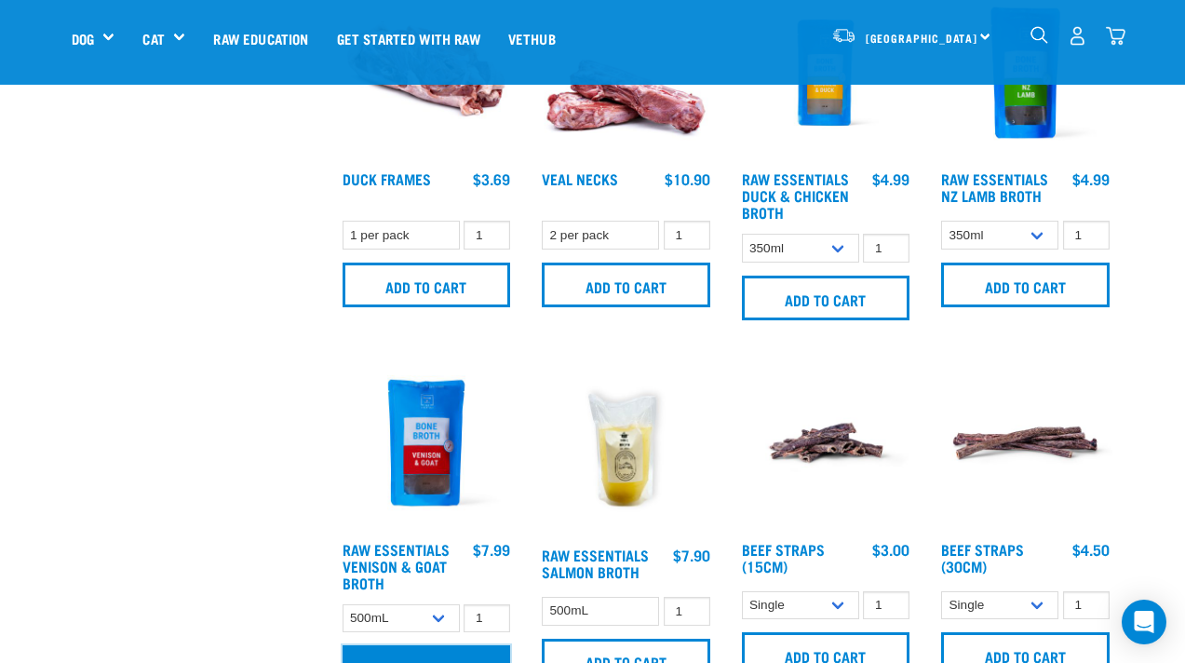
scroll to position [1471, 0]
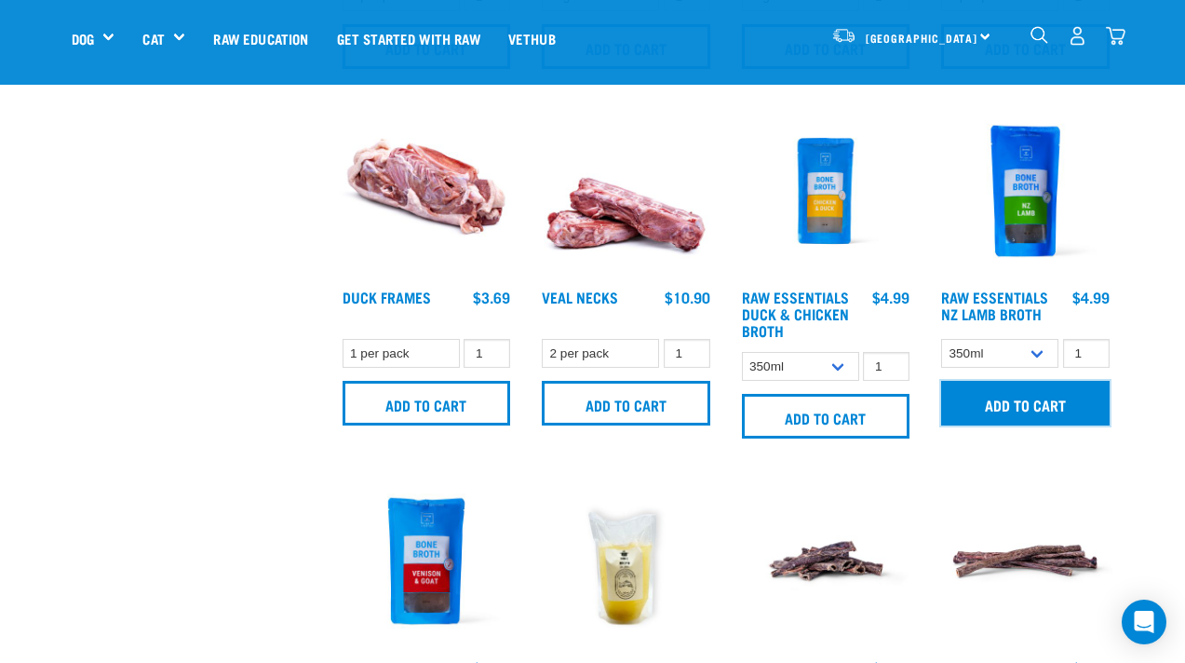
click at [1013, 397] on input "Add to cart" at bounding box center [1025, 403] width 169 height 45
click at [1019, 409] on input "Add to cart" at bounding box center [1025, 403] width 169 height 45
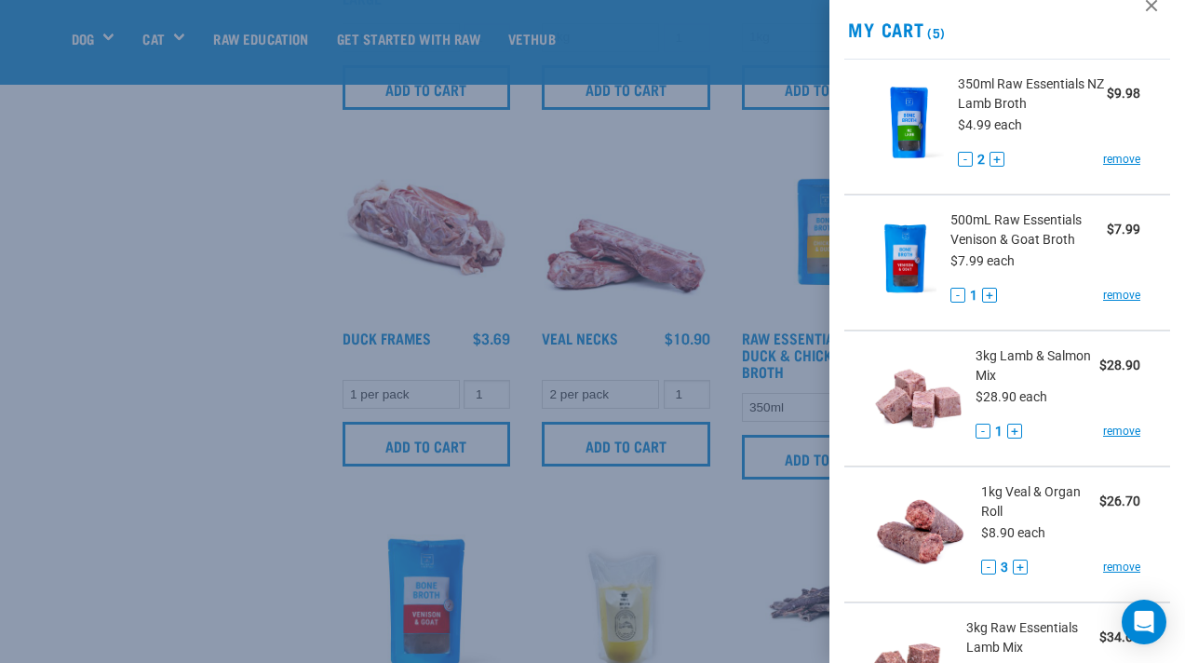
scroll to position [0, 0]
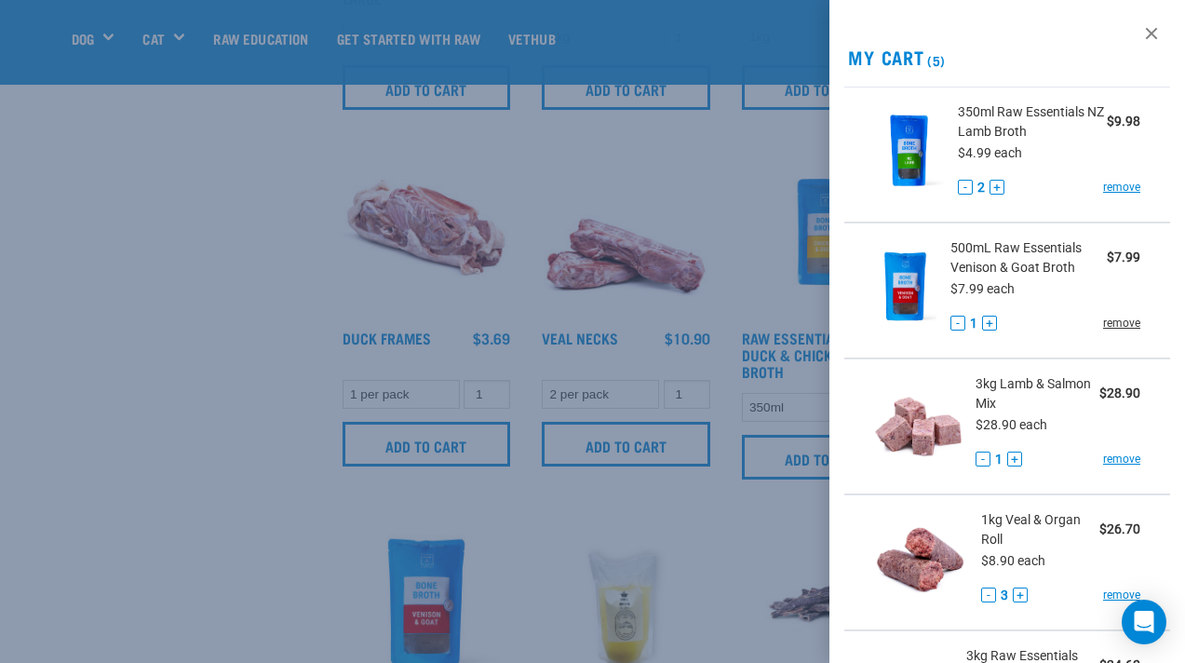
click at [1123, 327] on link "remove" at bounding box center [1121, 323] width 37 height 17
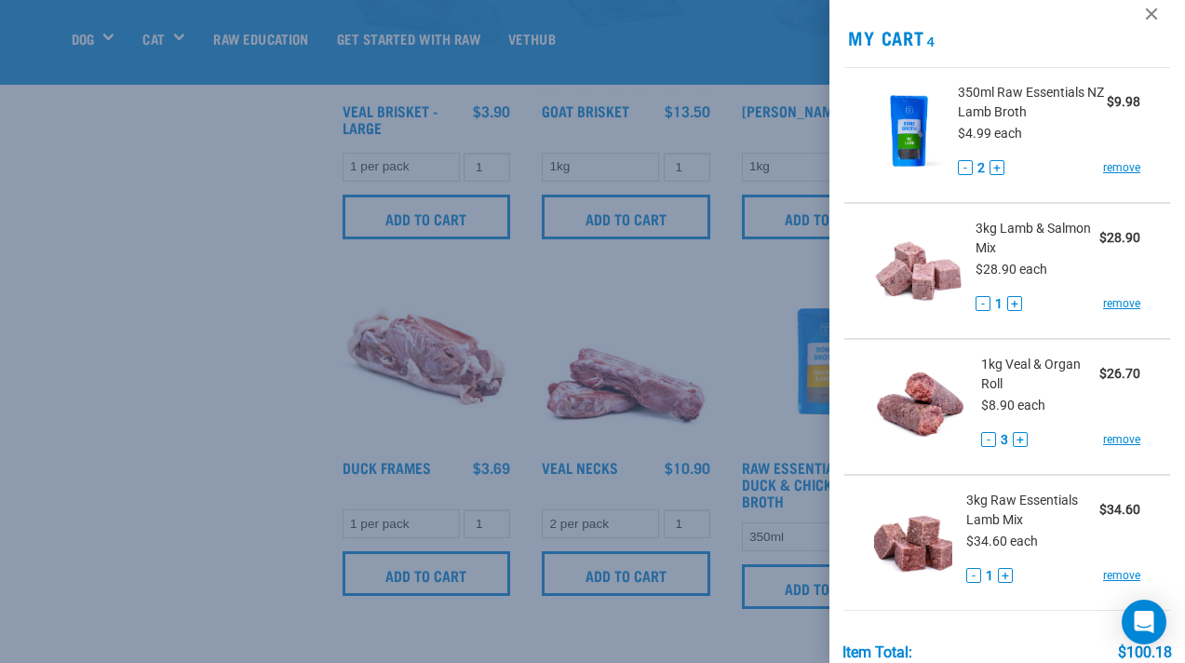
scroll to position [20, 0]
click at [988, 440] on button "-" at bounding box center [988, 438] width 15 height 15
click at [998, 168] on button "+" at bounding box center [997, 166] width 15 height 15
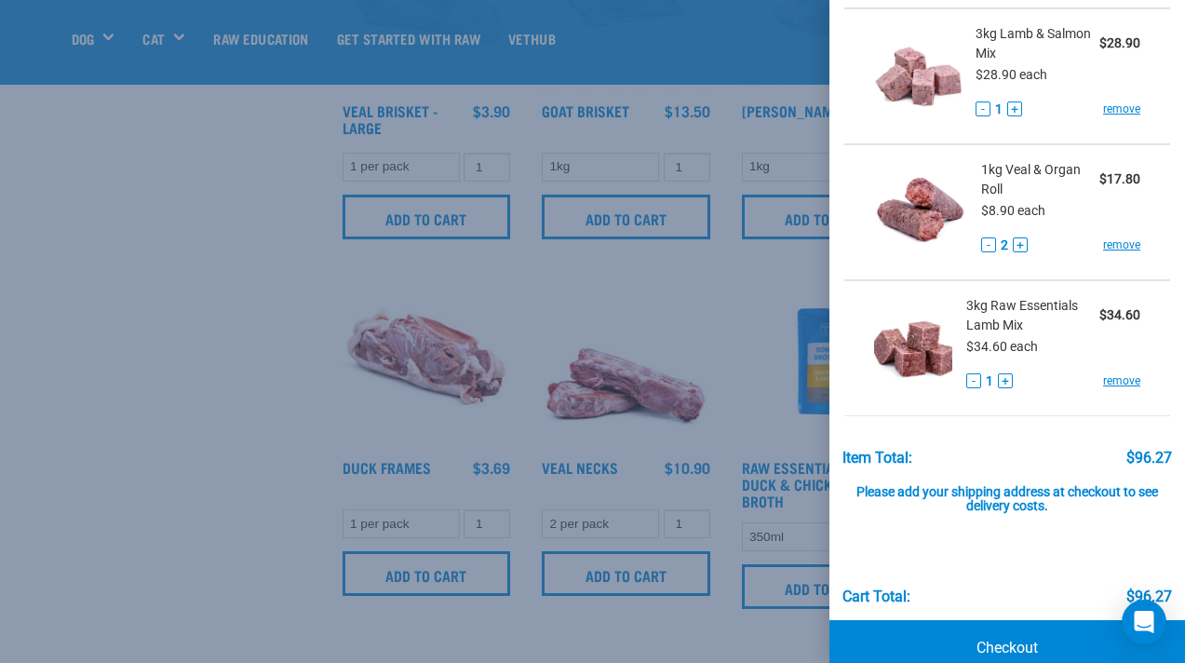
scroll to position [230, 0]
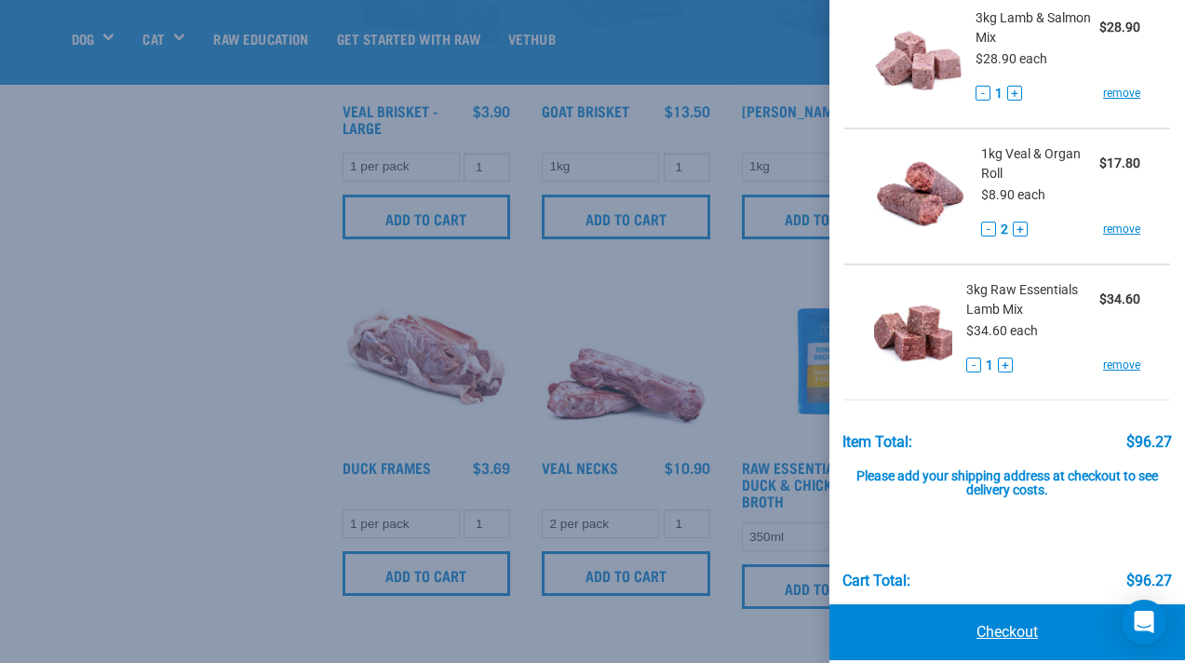
click at [1002, 632] on link "Checkout" at bounding box center [1008, 632] width 356 height 56
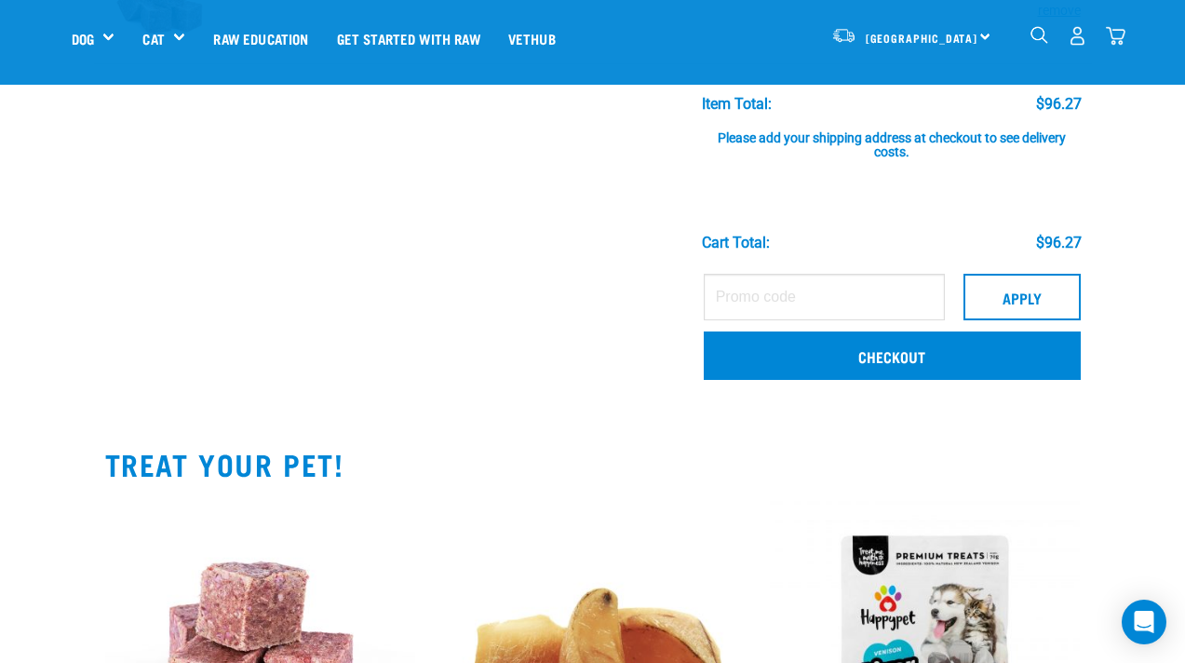
scroll to position [607, 0]
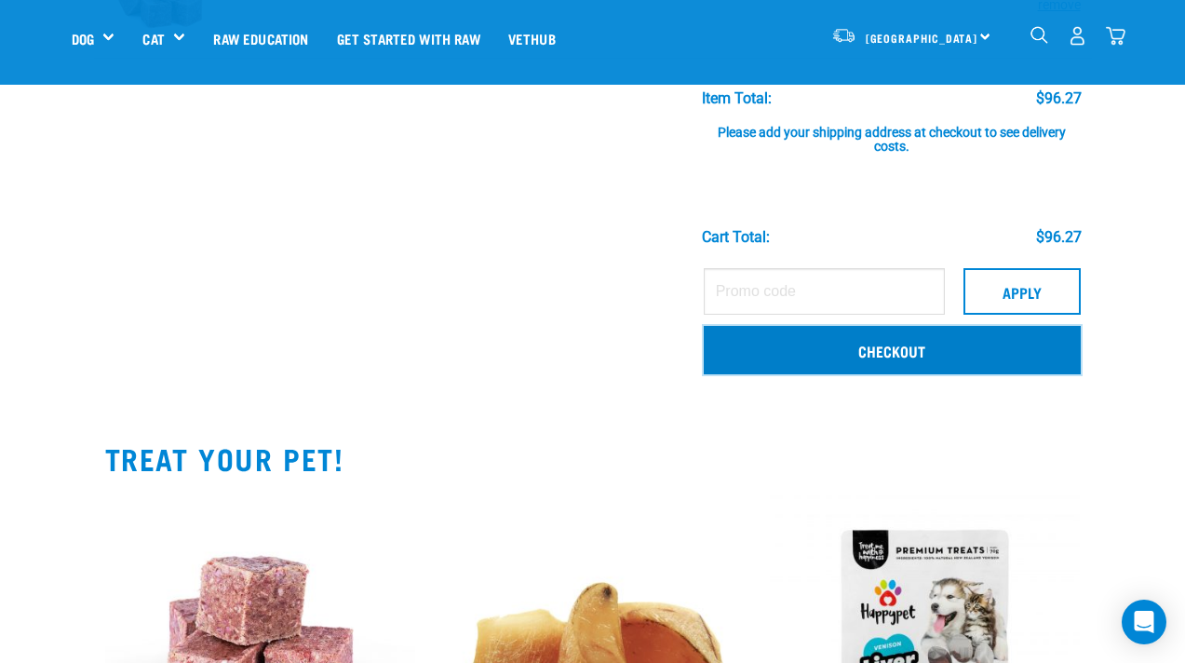
click at [902, 358] on link "Checkout" at bounding box center [892, 350] width 377 height 48
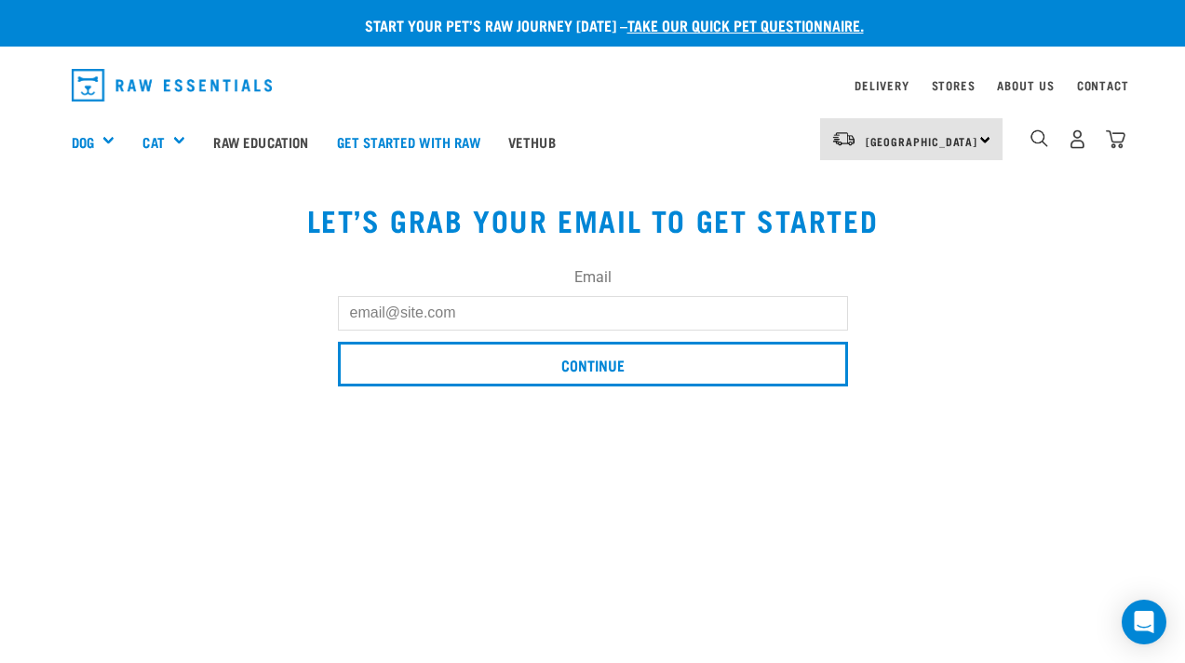
click at [577, 321] on input "Email" at bounding box center [593, 313] width 510 height 34
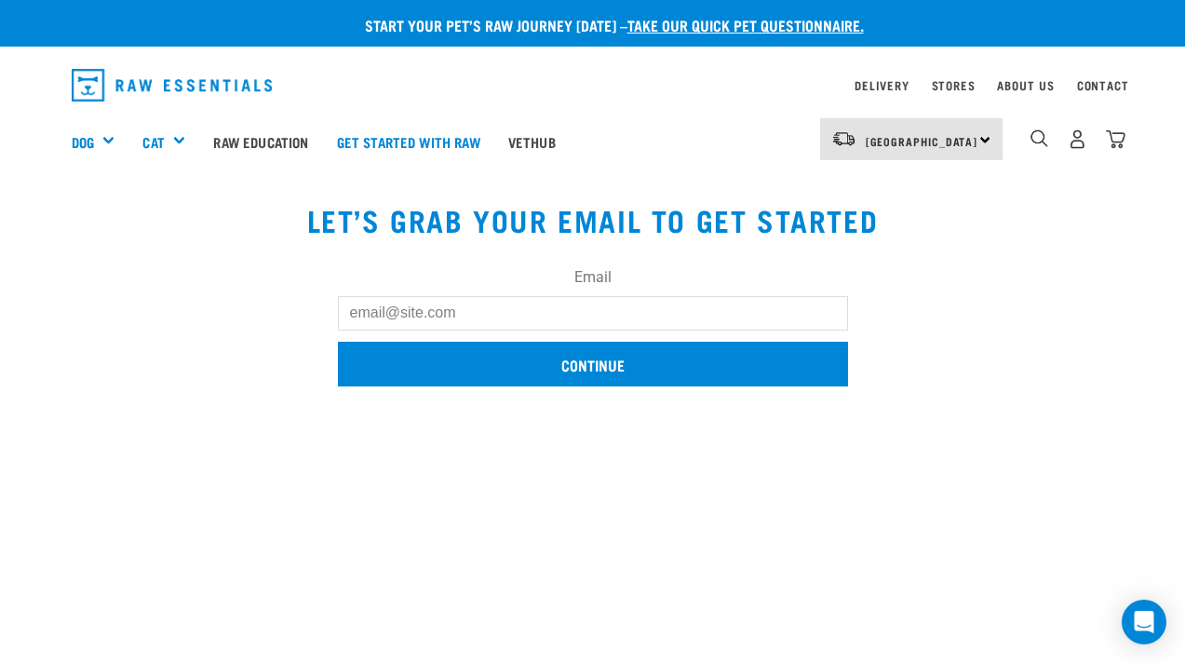
type input "v.e.thursby@gmail.com"
click at [559, 359] on input "Continue" at bounding box center [593, 364] width 510 height 45
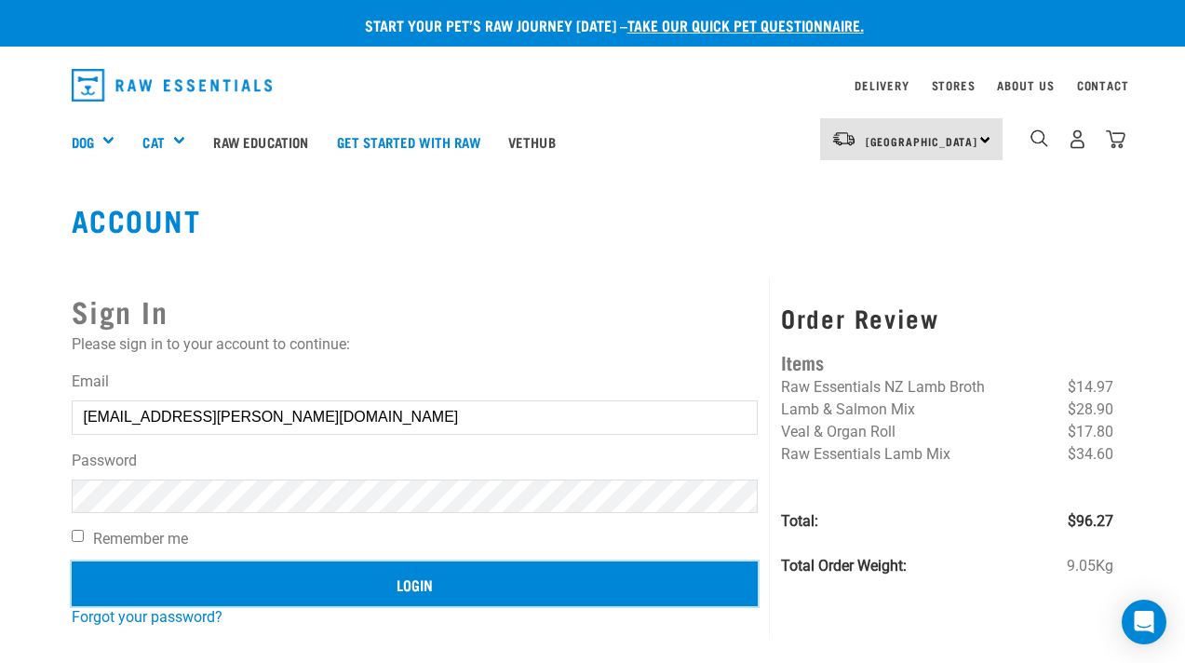
click at [394, 583] on input "Login" at bounding box center [415, 583] width 687 height 45
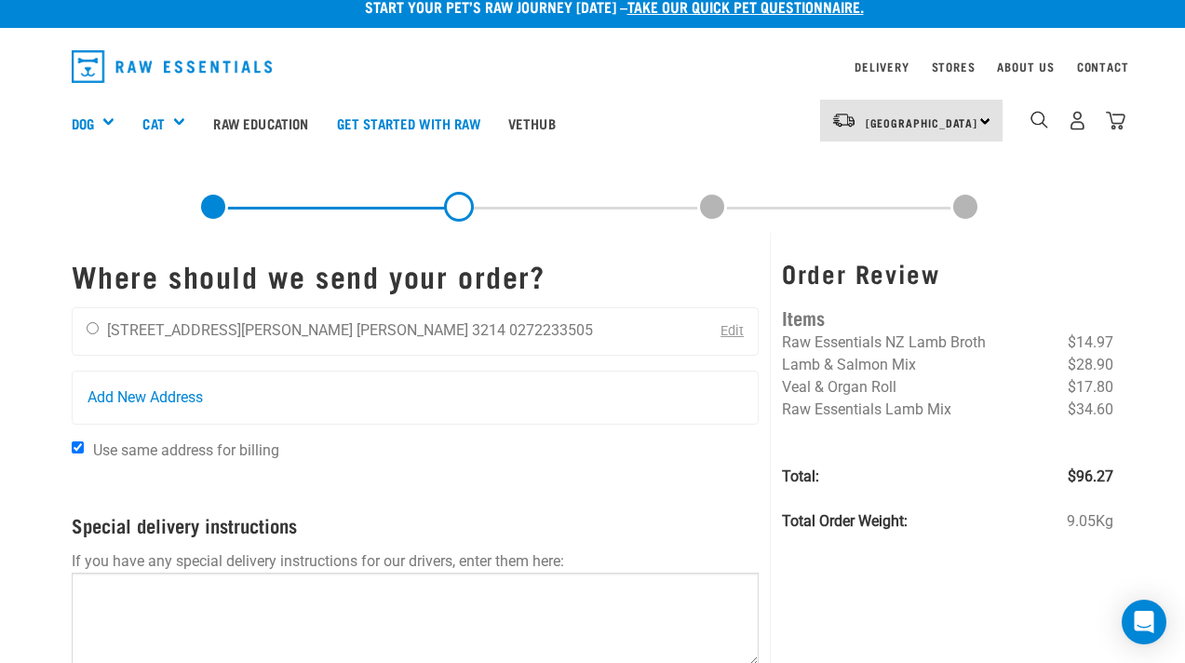
scroll to position [50, 0]
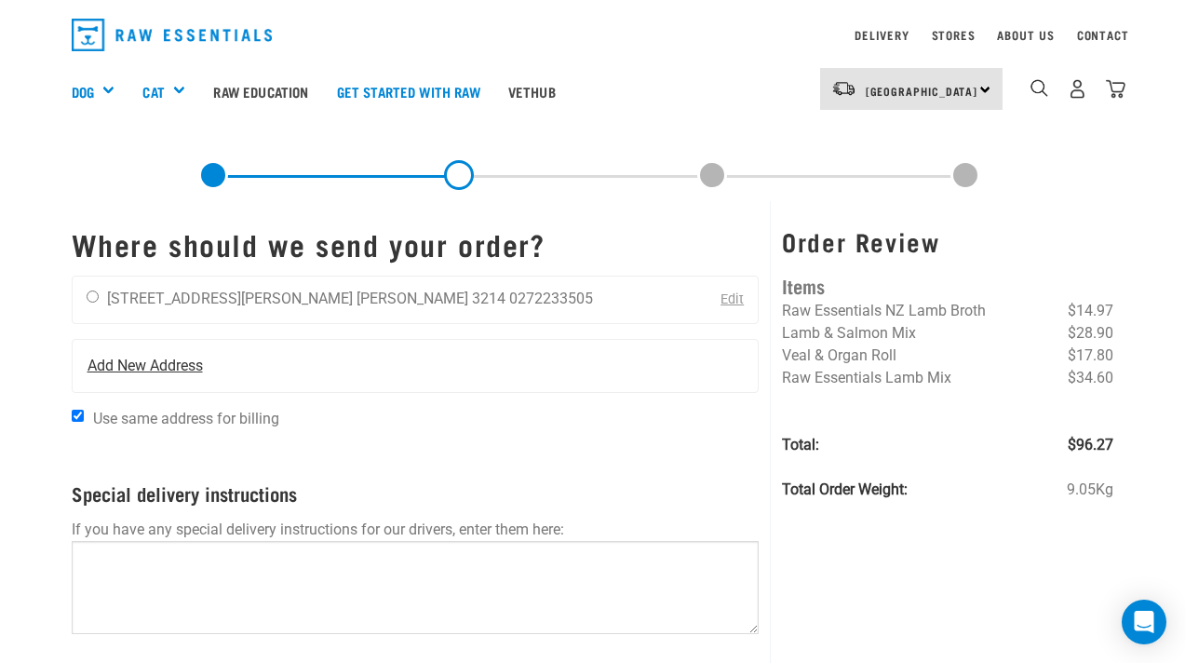
click at [115, 371] on span "Add New Address" at bounding box center [145, 366] width 115 height 22
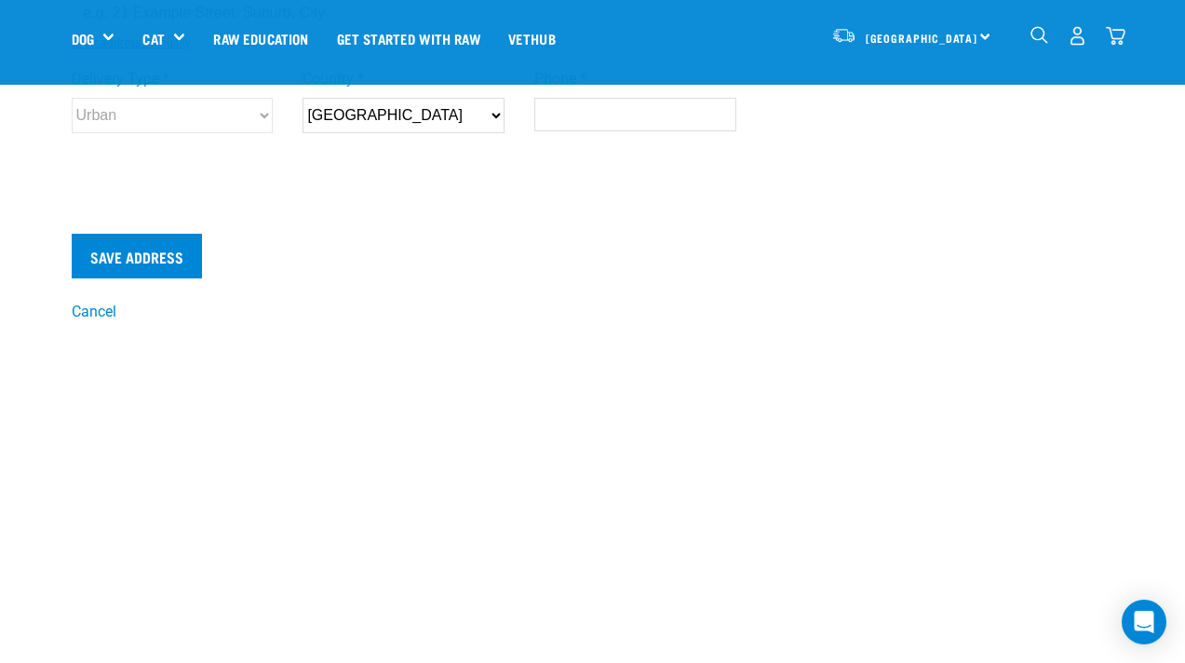
scroll to position [306, 0]
click at [88, 305] on link "Cancel" at bounding box center [94, 309] width 45 height 18
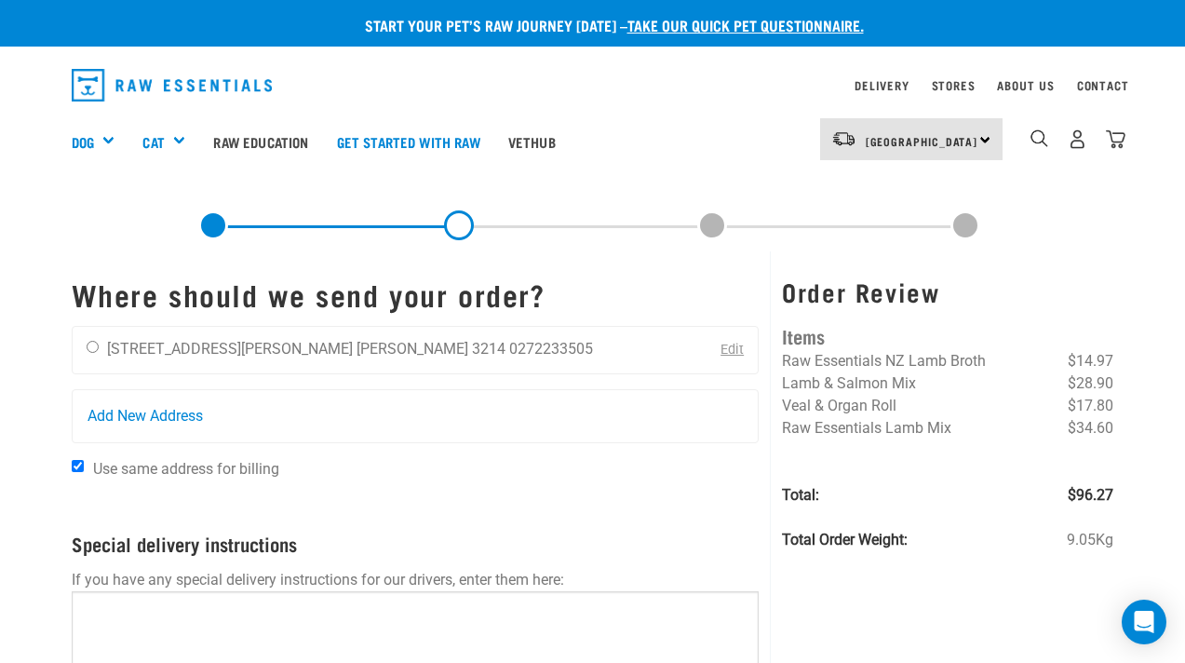
click at [735, 346] on link "Edit" at bounding box center [732, 350] width 23 height 16
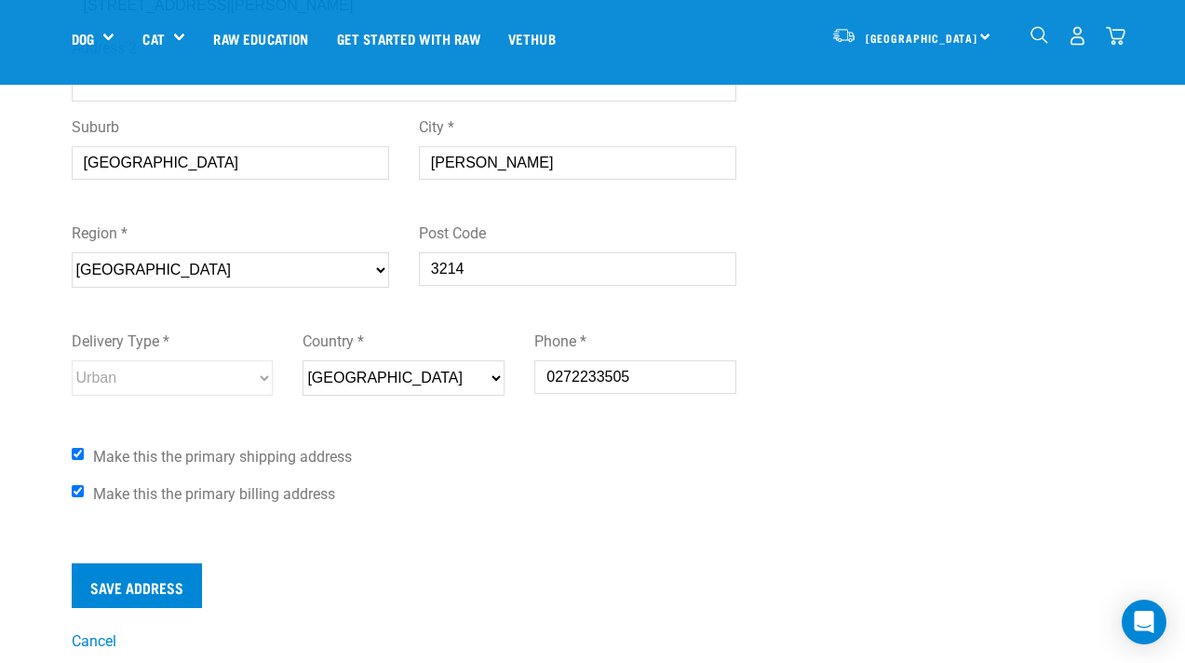
scroll to position [455, 0]
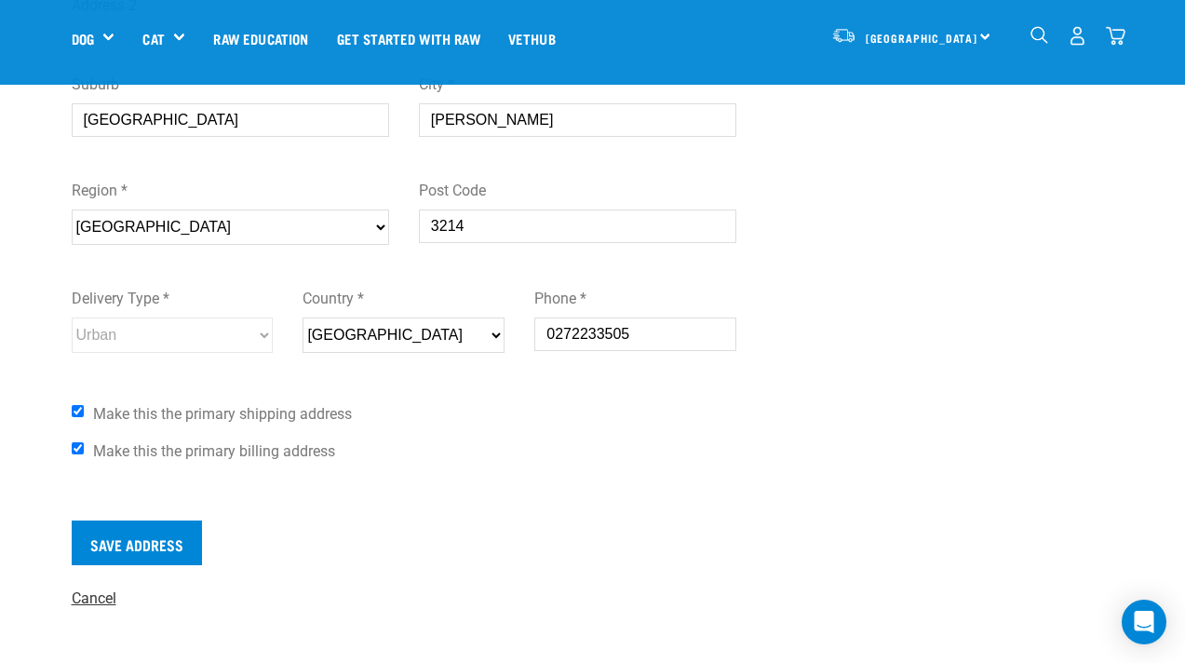
click at [92, 597] on link "Cancel" at bounding box center [94, 598] width 45 height 18
